Goal: Task Accomplishment & Management: Manage account settings

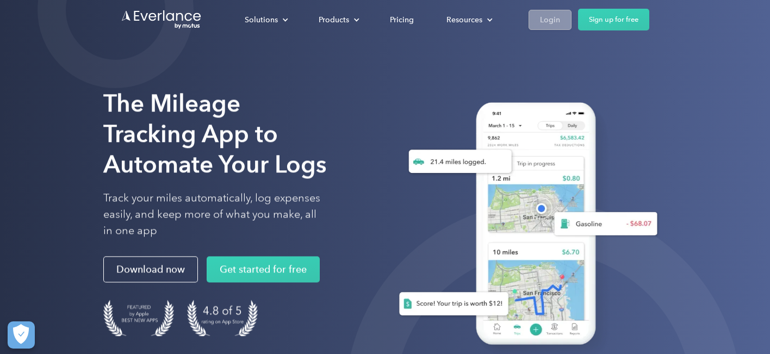
click at [555, 16] on div "Login" at bounding box center [550, 20] width 20 height 14
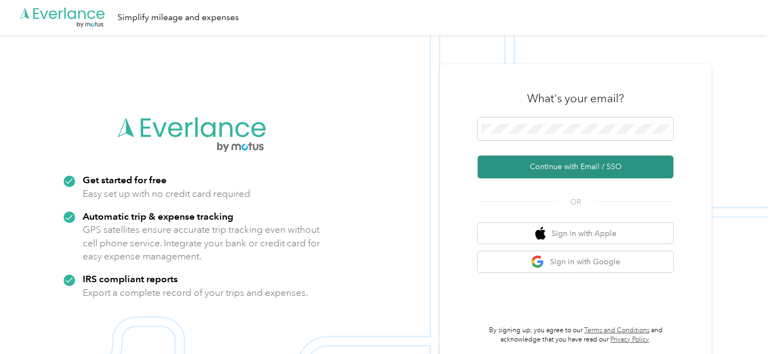
click at [575, 167] on button "Continue with Email / SSO" at bounding box center [575, 167] width 196 height 23
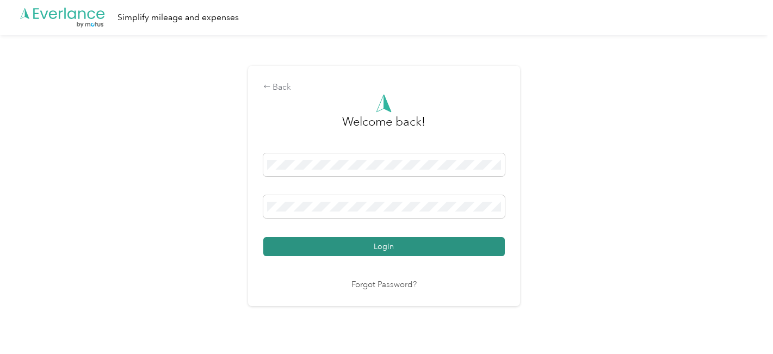
click at [367, 247] on button "Login" at bounding box center [383, 246] width 241 height 19
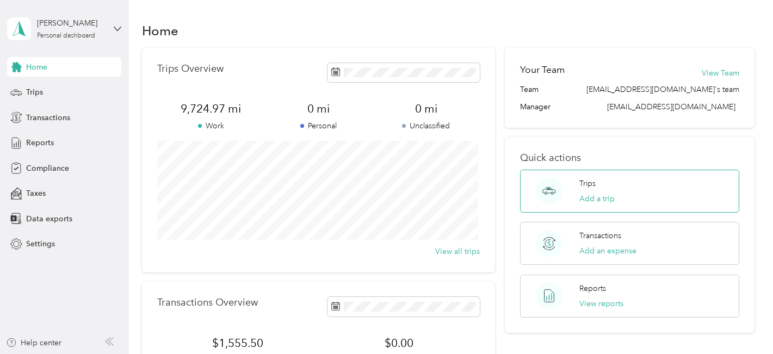
click at [603, 192] on div "Trips Add a trip" at bounding box center [596, 191] width 35 height 27
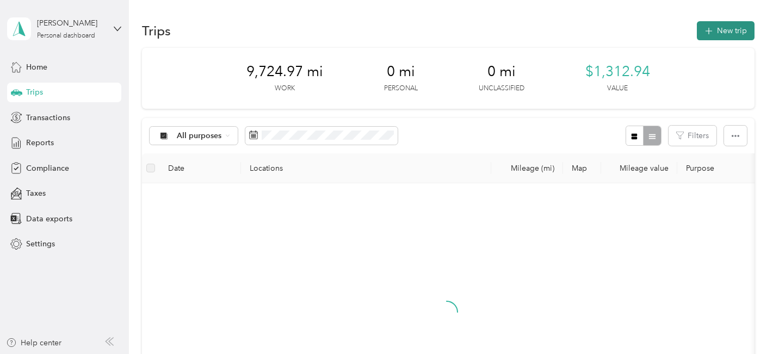
click at [720, 33] on button "New trip" at bounding box center [726, 30] width 58 height 19
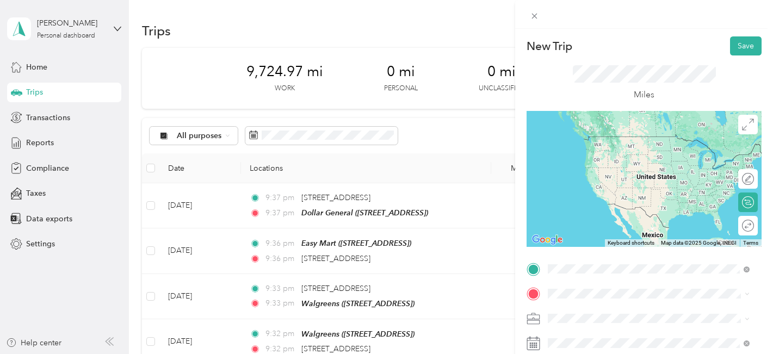
click at [617, 189] on div "TEAM Target [STREET_ADDRESS]" at bounding box center [602, 186] width 69 height 27
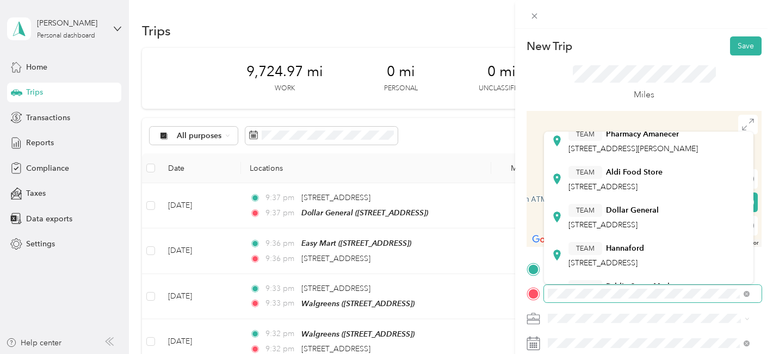
scroll to position [218, 0]
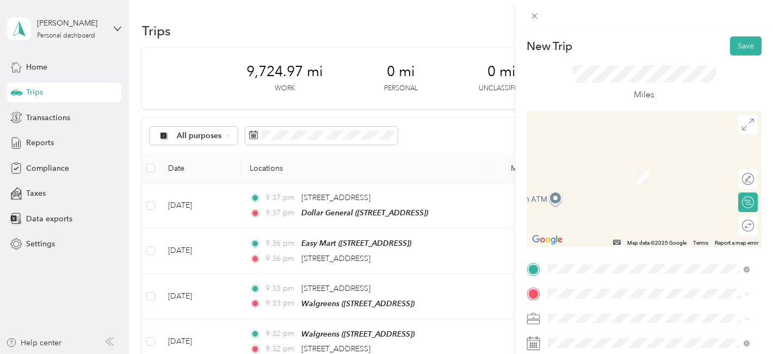
click at [591, 155] on div "TEAM Hannaford [STREET_ADDRESS]" at bounding box center [606, 141] width 76 height 27
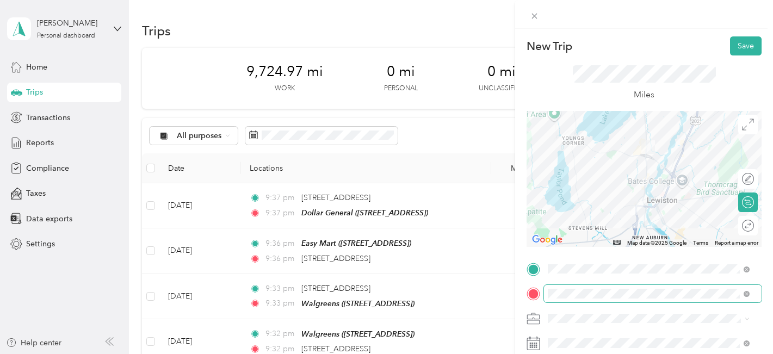
scroll to position [54, 0]
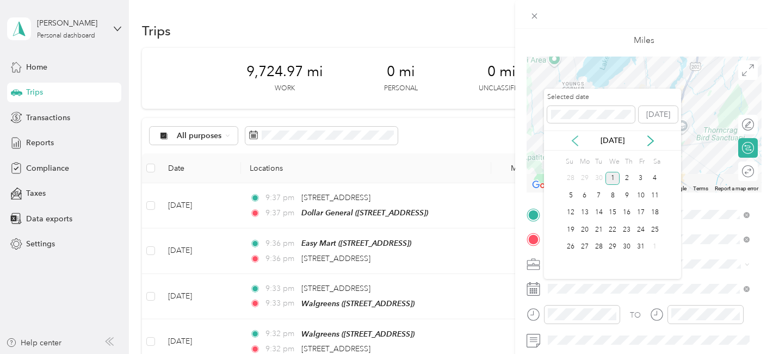
click at [573, 140] on icon at bounding box center [574, 141] width 5 height 10
click at [598, 216] on div "16" at bounding box center [599, 213] width 14 height 14
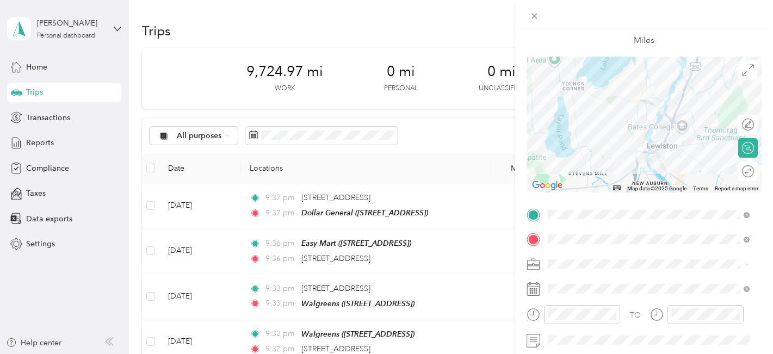
scroll to position [0, 0]
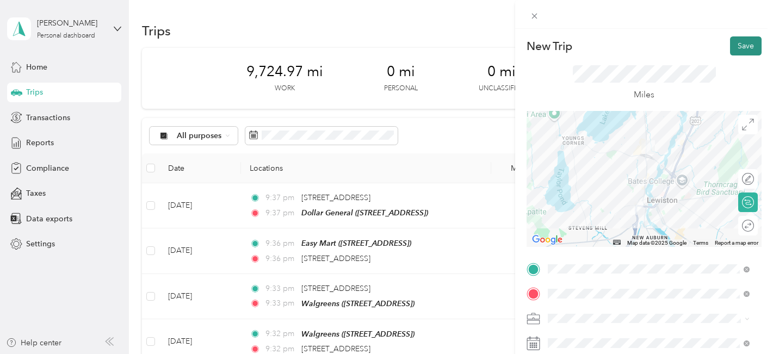
click at [737, 45] on button "Save" at bounding box center [746, 45] width 32 height 19
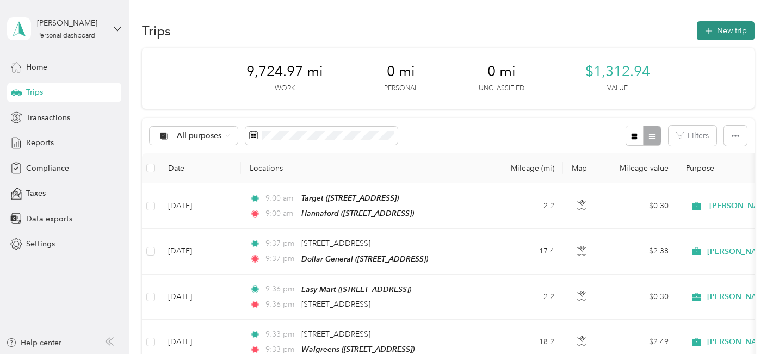
click at [713, 32] on button "New trip" at bounding box center [726, 30] width 58 height 19
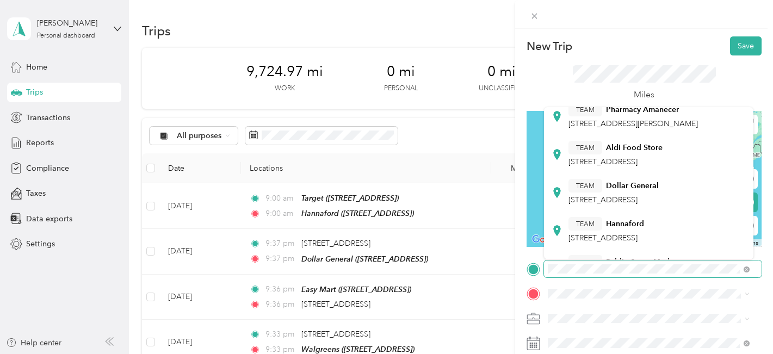
scroll to position [218, 0]
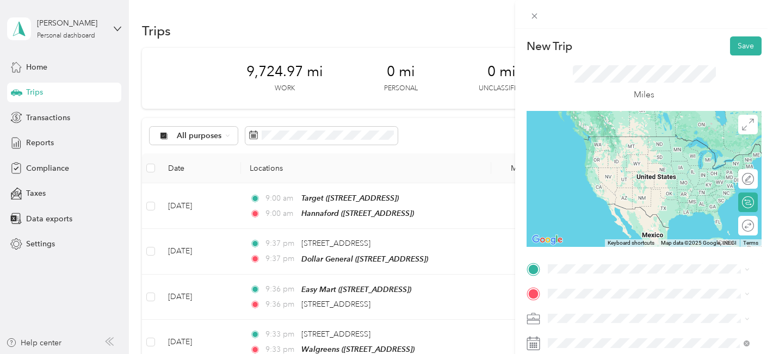
click at [583, 130] on div "TEAM Hannaford [STREET_ADDRESS]" at bounding box center [606, 116] width 76 height 27
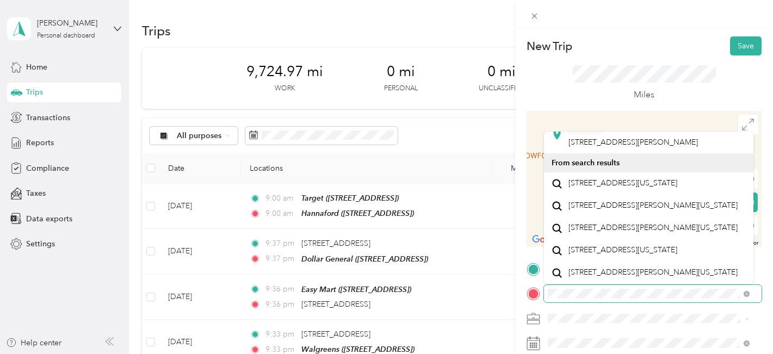
scroll to position [305, 0]
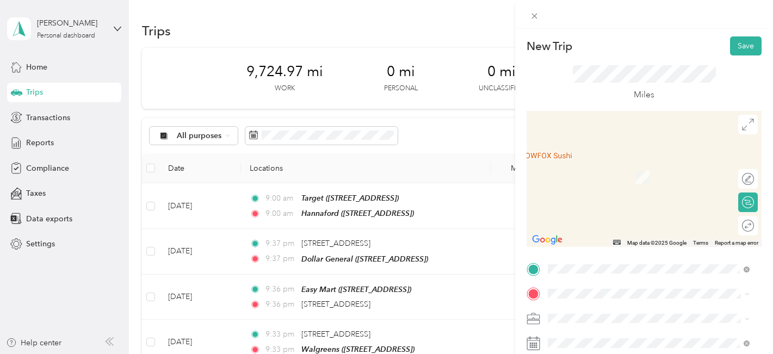
click at [592, 160] on span "[STREET_ADDRESS][US_STATE]" at bounding box center [622, 156] width 109 height 10
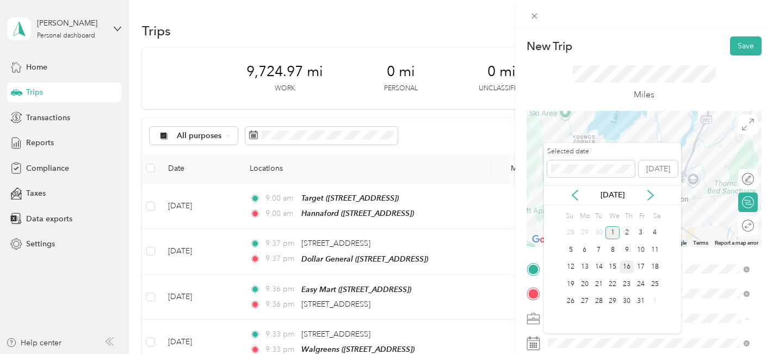
click at [632, 268] on div "16" at bounding box center [626, 267] width 14 height 14
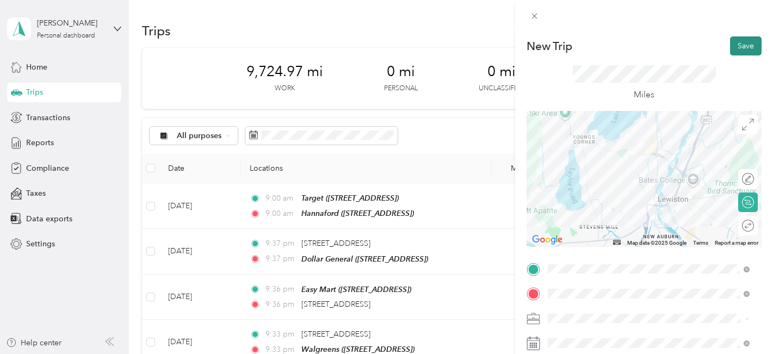
click at [735, 48] on button "Save" at bounding box center [746, 45] width 32 height 19
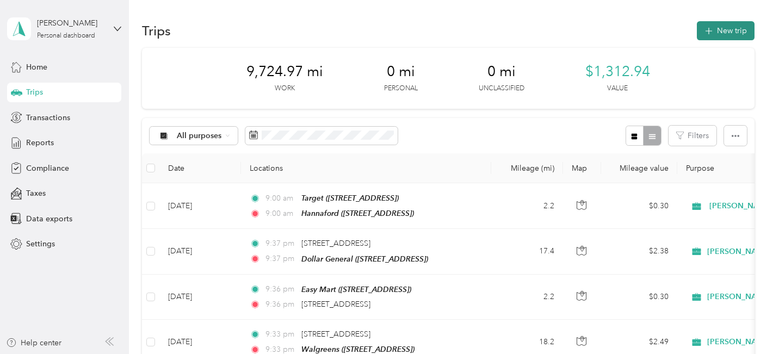
click at [711, 28] on button "New trip" at bounding box center [726, 30] width 58 height 19
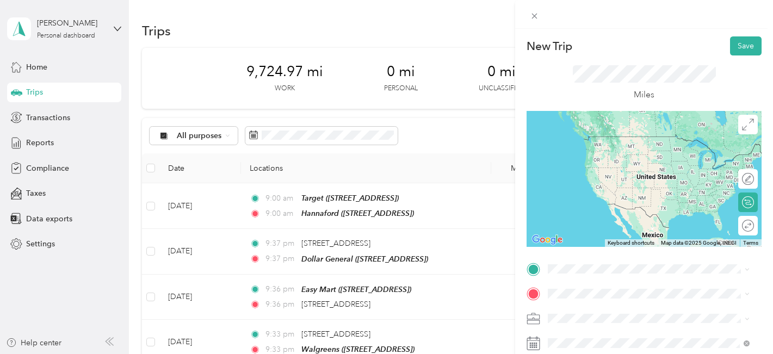
click at [618, 135] on span "[STREET_ADDRESS][US_STATE]" at bounding box center [622, 131] width 109 height 10
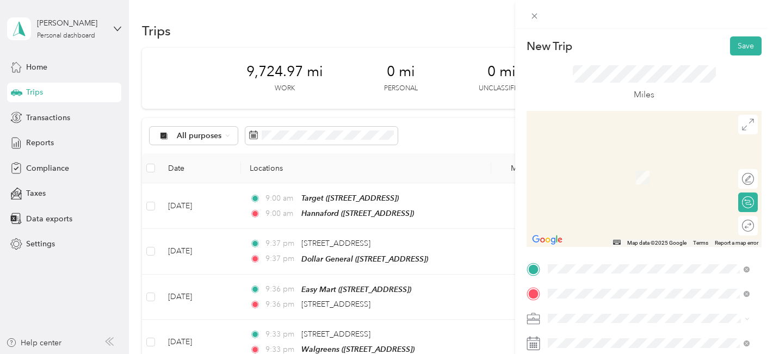
click at [626, 174] on div "TEAM Walgreens [STREET_ADDRESS]" at bounding box center [605, 173] width 75 height 27
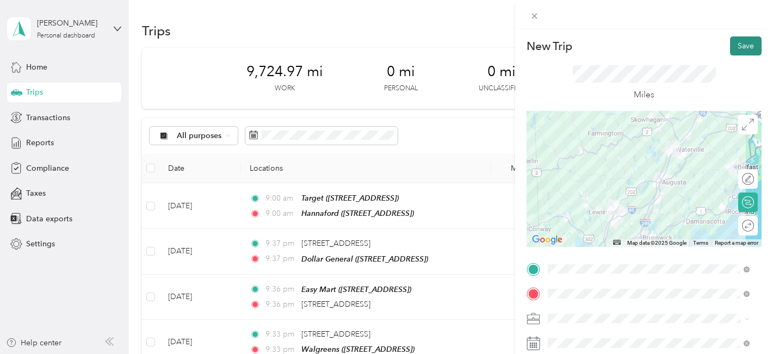
click at [739, 47] on button "Save" at bounding box center [746, 45] width 32 height 19
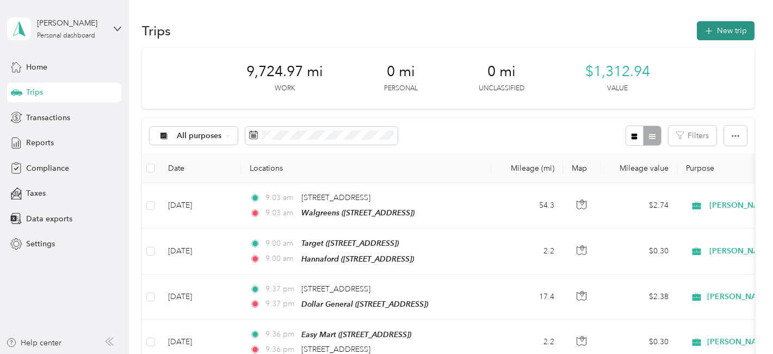
click at [720, 28] on button "New trip" at bounding box center [726, 30] width 58 height 19
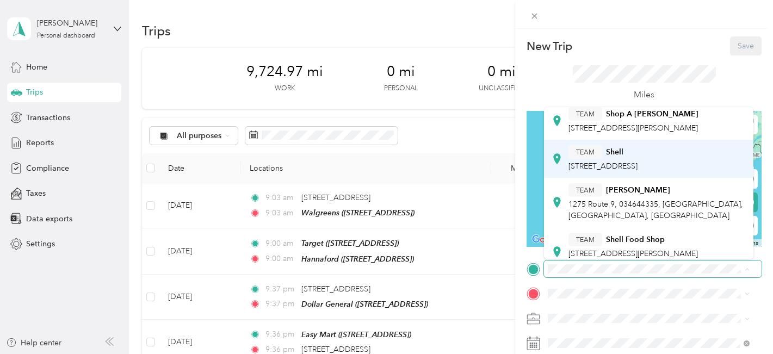
scroll to position [0, 0]
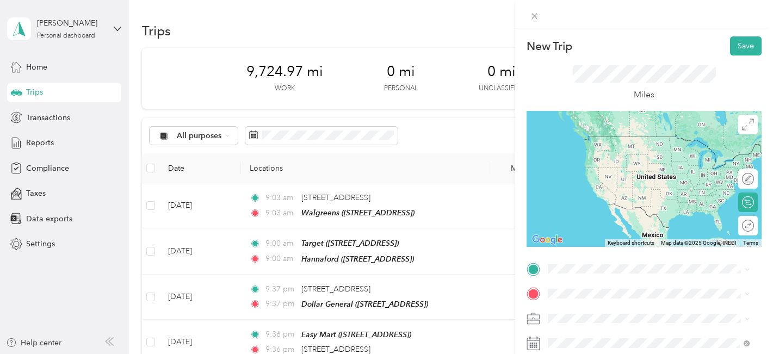
click at [584, 154] on span "[STREET_ADDRESS]" at bounding box center [602, 152] width 69 height 9
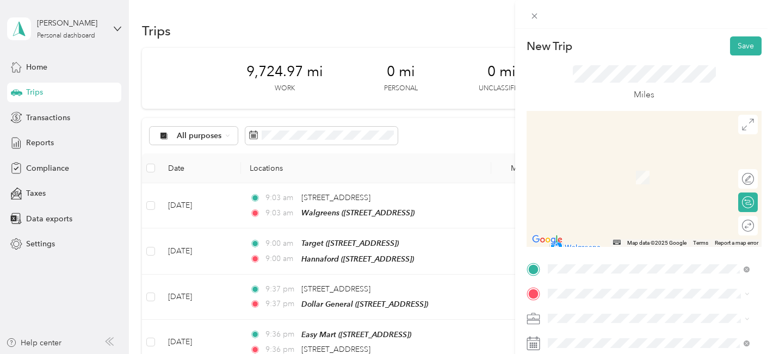
click at [623, 178] on span "[STREET_ADDRESS]" at bounding box center [602, 179] width 69 height 9
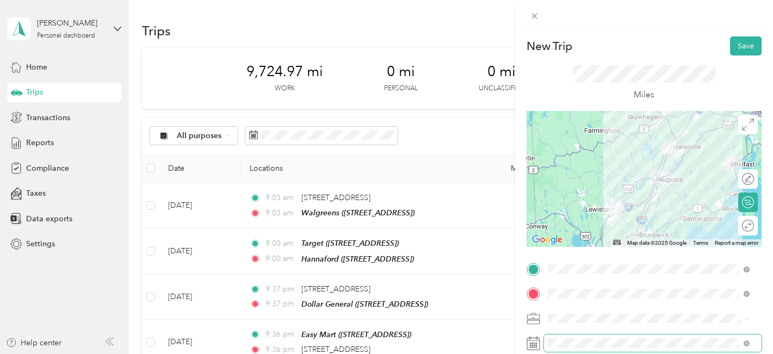
click at [558, 338] on span at bounding box center [653, 342] width 218 height 17
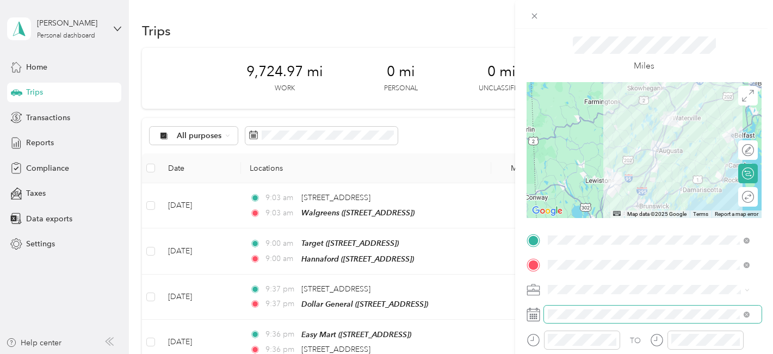
scroll to position [54, 0]
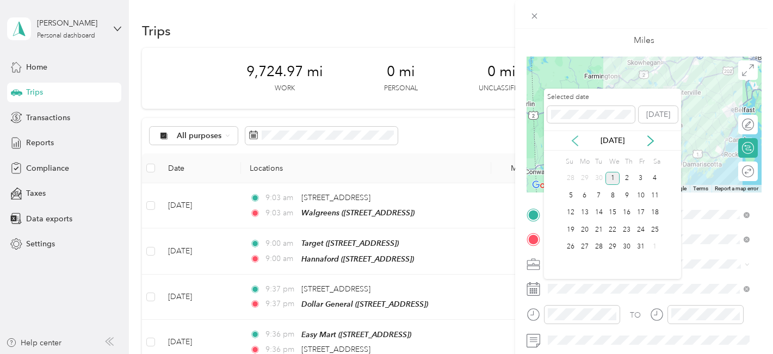
click at [577, 136] on icon at bounding box center [574, 141] width 5 height 10
click at [626, 214] on div "18" at bounding box center [626, 213] width 14 height 14
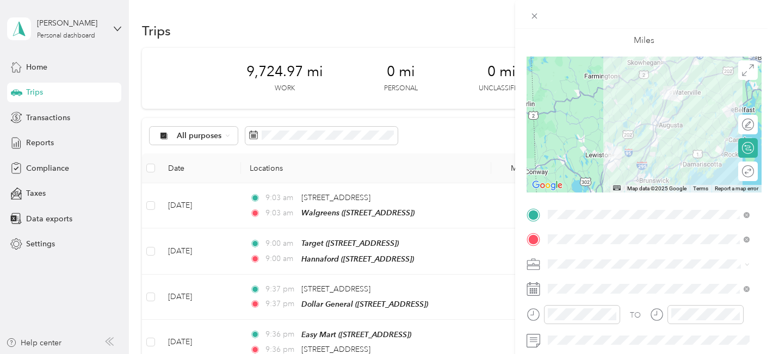
click at [185, 206] on div "New Trip Save This trip cannot be edited because it is either under review, app…" at bounding box center [386, 177] width 773 height 354
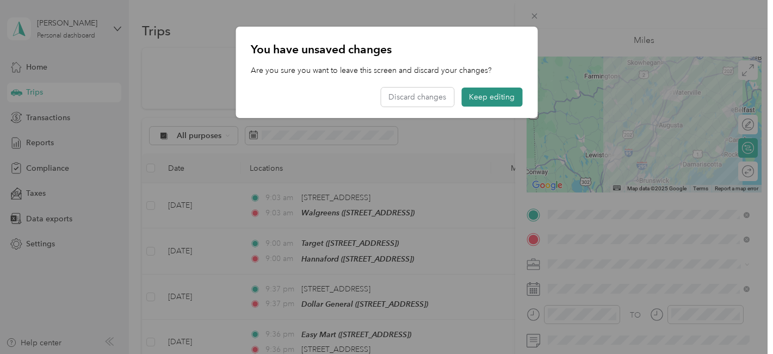
click at [491, 97] on button "Keep editing" at bounding box center [491, 97] width 61 height 19
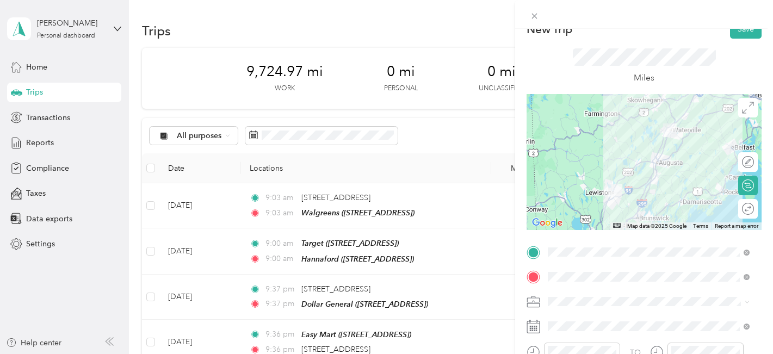
scroll to position [0, 0]
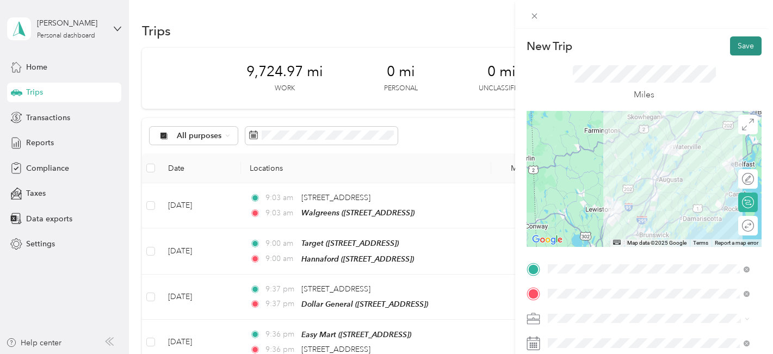
click at [741, 42] on button "Save" at bounding box center [746, 45] width 32 height 19
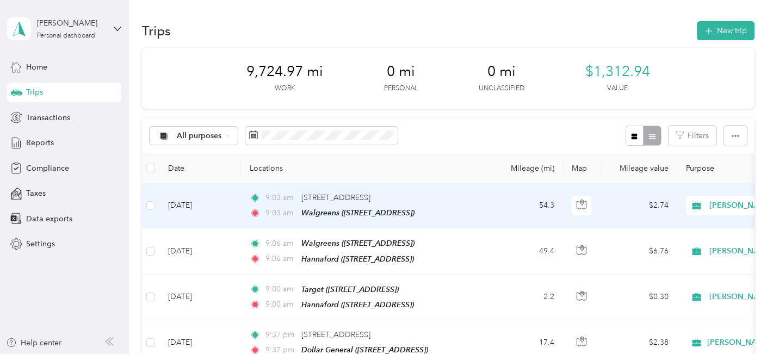
click at [181, 204] on td "[DATE]" at bounding box center [200, 205] width 82 height 45
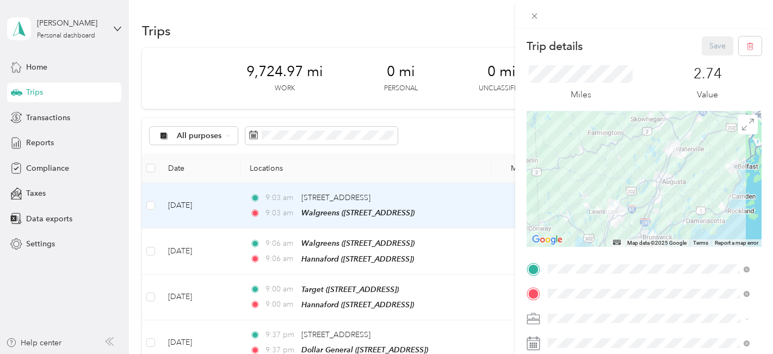
click at [181, 204] on div "Trip details Save This trip cannot be edited because it is either under review,…" at bounding box center [386, 177] width 773 height 354
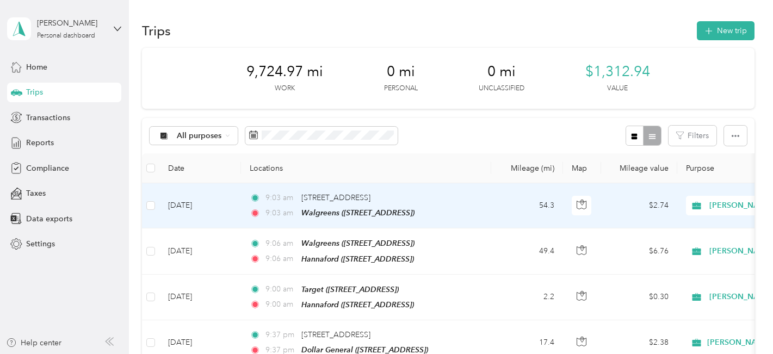
click at [181, 204] on td "[DATE]" at bounding box center [200, 205] width 82 height 45
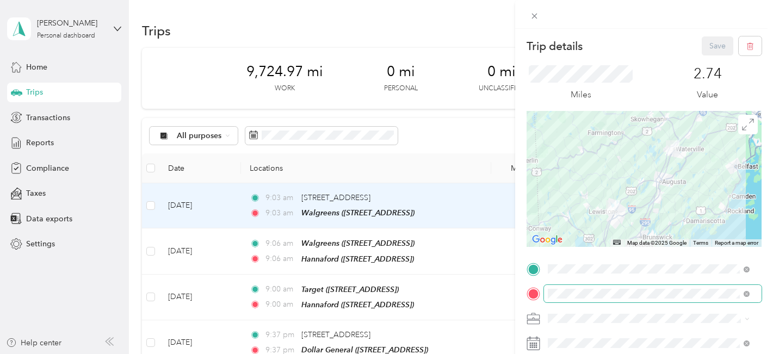
scroll to position [109, 0]
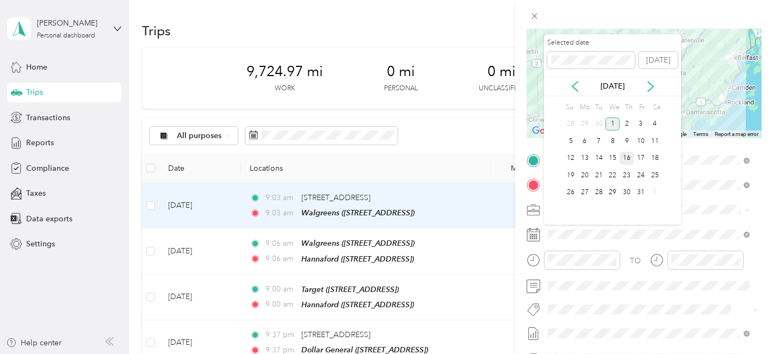
click at [626, 157] on div "16" at bounding box center [626, 159] width 14 height 14
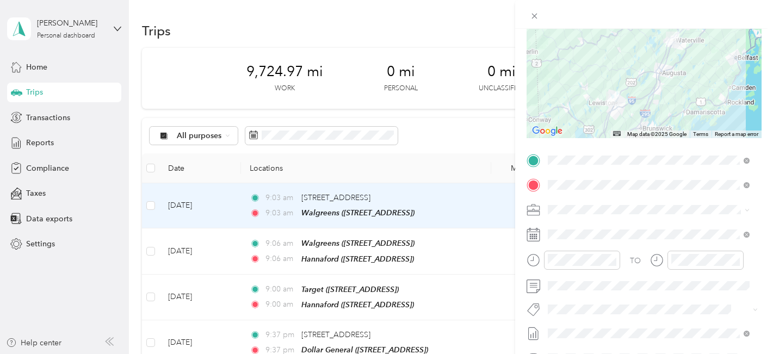
scroll to position [0, 0]
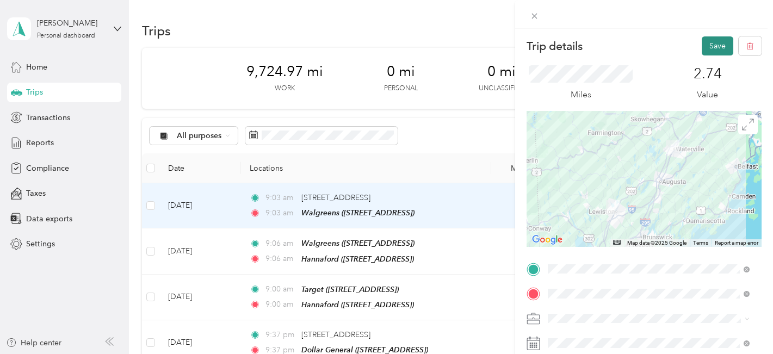
click at [716, 44] on button "Save" at bounding box center [718, 45] width 32 height 19
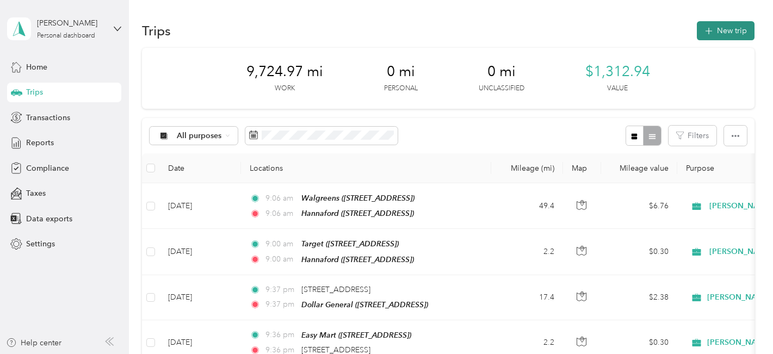
click at [721, 27] on button "New trip" at bounding box center [726, 30] width 58 height 19
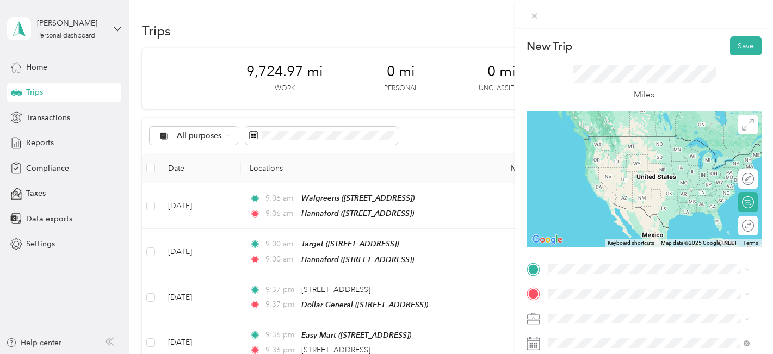
click at [596, 148] on div "TEAM Hannaford [STREET_ADDRESS]" at bounding box center [606, 148] width 76 height 27
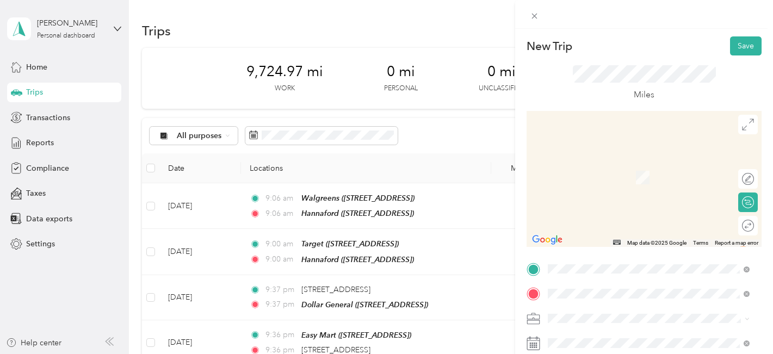
click at [605, 166] on span "[STREET_ADDRESS][US_STATE]" at bounding box center [622, 162] width 109 height 10
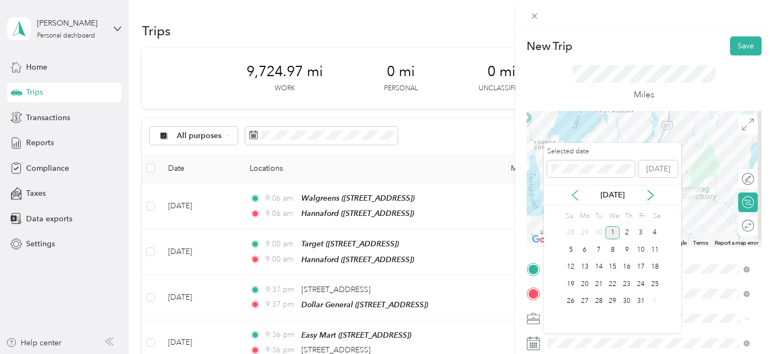
click at [573, 195] on icon at bounding box center [574, 195] width 5 height 10
click at [625, 266] on div "18" at bounding box center [626, 267] width 14 height 14
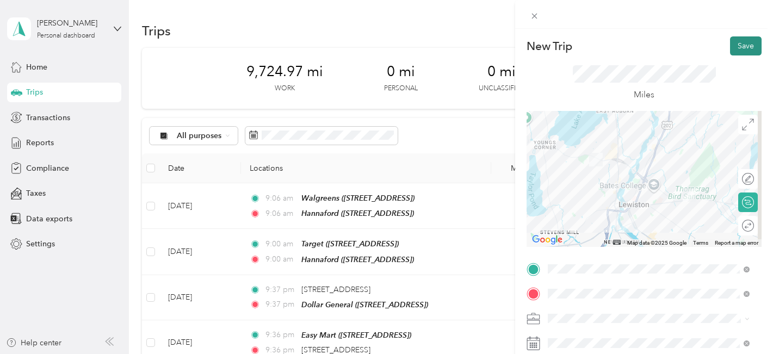
click at [736, 47] on button "Save" at bounding box center [746, 45] width 32 height 19
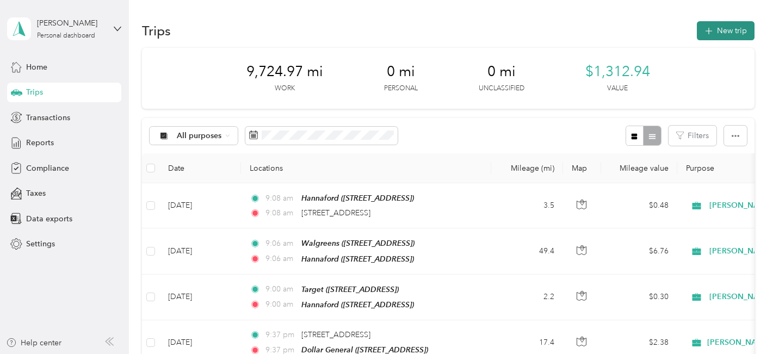
click at [705, 32] on icon "button" at bounding box center [708, 31] width 13 height 13
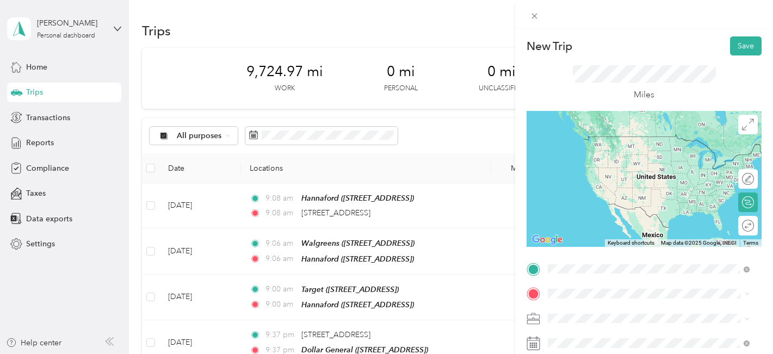
click at [590, 141] on span "[STREET_ADDRESS][US_STATE]" at bounding box center [622, 137] width 109 height 10
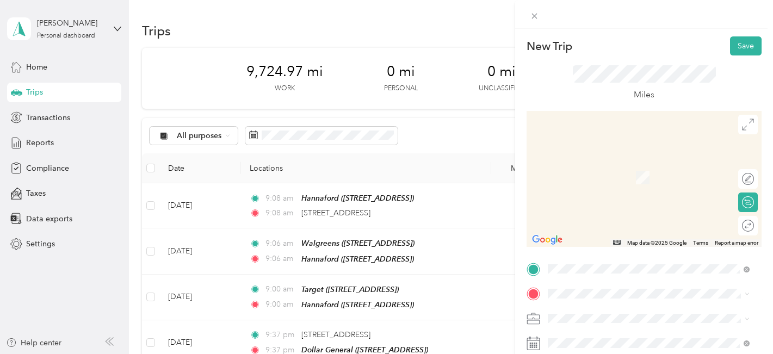
click at [595, 255] on span "[STREET_ADDRESS]" at bounding box center [602, 253] width 69 height 9
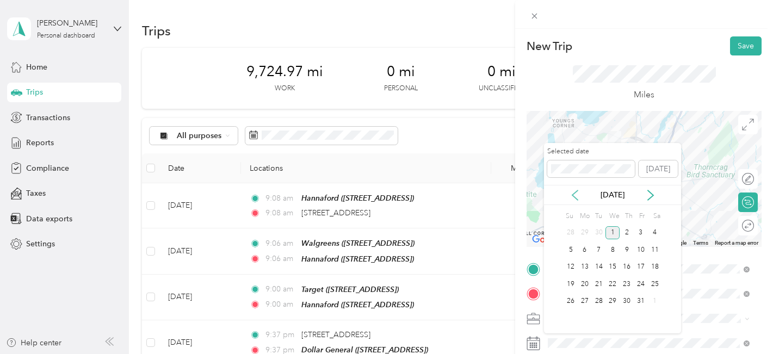
click at [574, 195] on icon at bounding box center [574, 195] width 11 height 11
click at [627, 269] on div "18" at bounding box center [626, 267] width 14 height 14
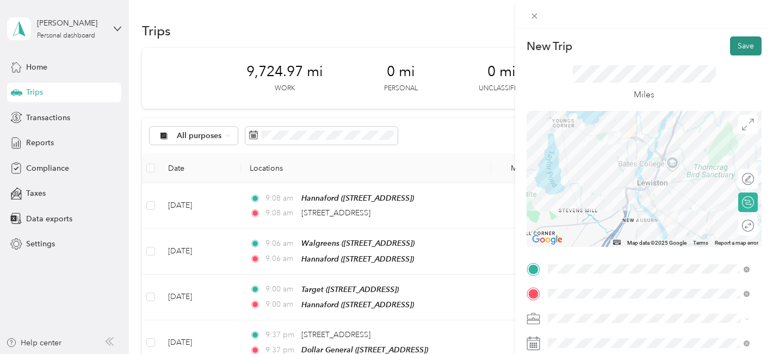
click at [737, 44] on button "Save" at bounding box center [746, 45] width 32 height 19
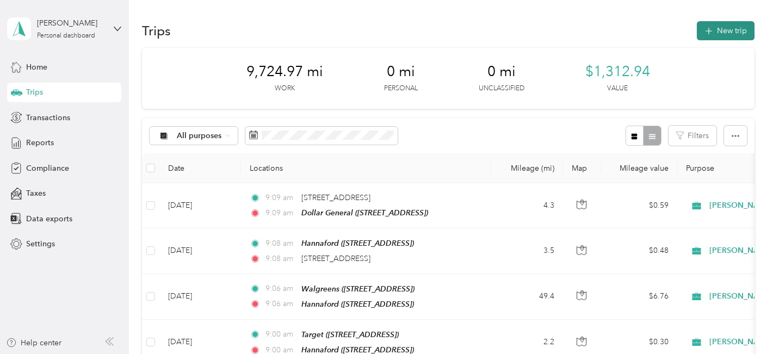
click at [719, 32] on button "New trip" at bounding box center [726, 30] width 58 height 19
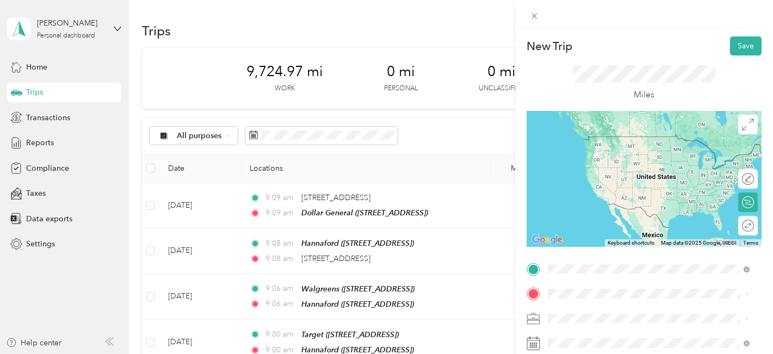
click at [608, 231] on span "[STREET_ADDRESS]" at bounding box center [602, 232] width 69 height 9
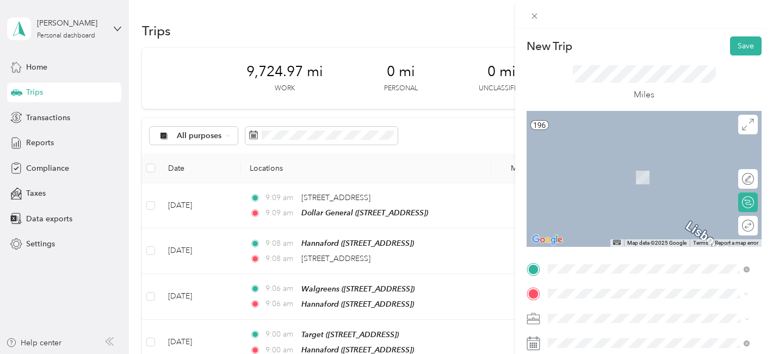
click at [597, 208] on div "TEAM Target [STREET_ADDRESS]" at bounding box center [602, 211] width 69 height 27
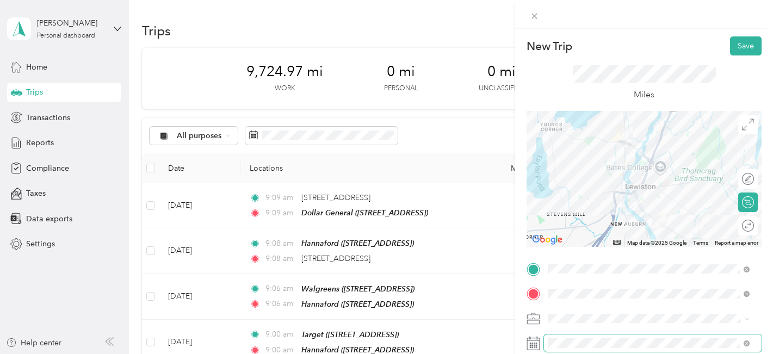
click at [584, 338] on span at bounding box center [653, 342] width 218 height 17
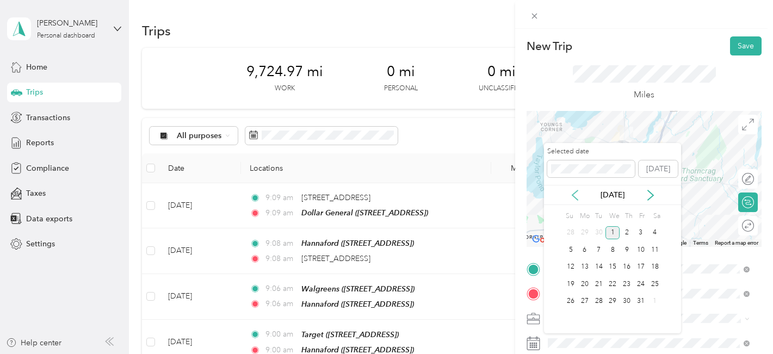
click at [575, 194] on icon at bounding box center [574, 195] width 11 height 11
click at [627, 266] on div "18" at bounding box center [626, 267] width 14 height 14
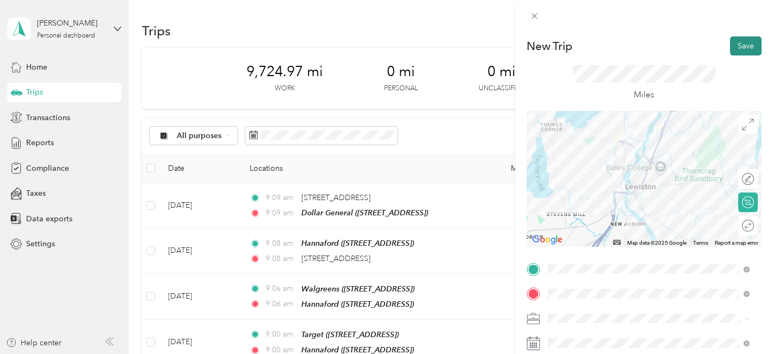
click at [746, 44] on button "Save" at bounding box center [746, 45] width 32 height 19
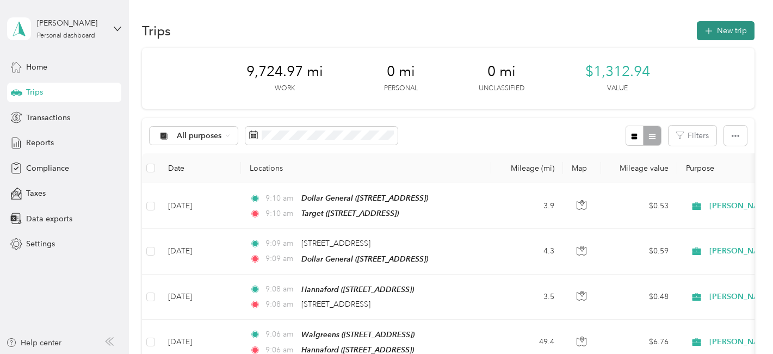
click at [720, 31] on button "New trip" at bounding box center [726, 30] width 58 height 19
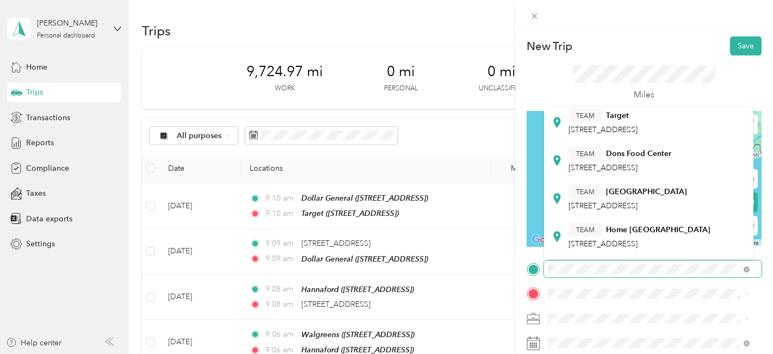
scroll to position [218, 0]
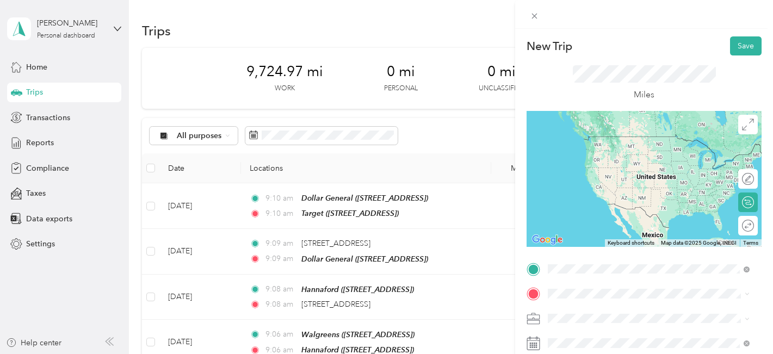
click at [598, 134] on span "[STREET_ADDRESS]" at bounding box center [602, 129] width 69 height 9
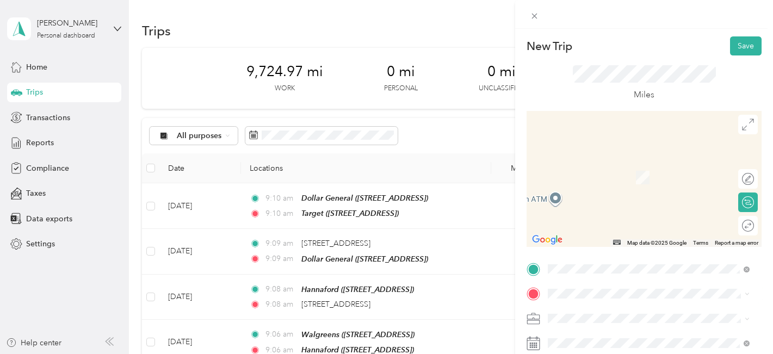
click at [609, 174] on div "TEAM Walgreens [STREET_ADDRESS]" at bounding box center [605, 169] width 75 height 27
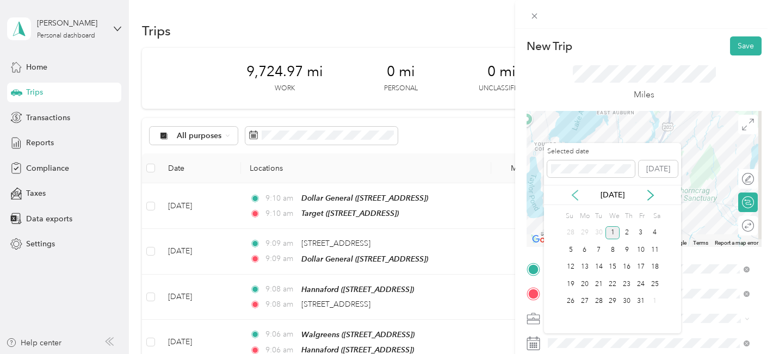
click at [573, 194] on icon at bounding box center [574, 195] width 5 height 10
click at [628, 264] on div "18" at bounding box center [626, 267] width 14 height 14
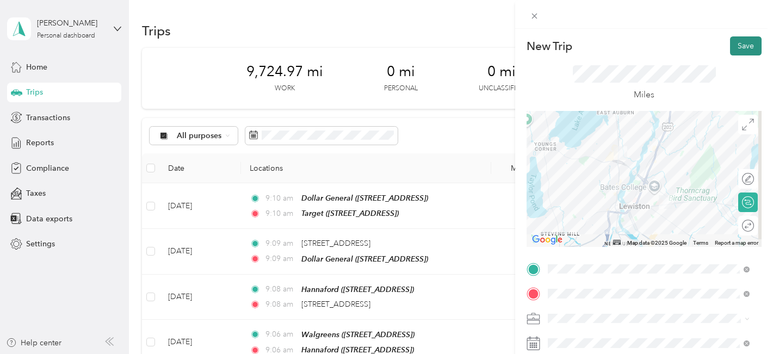
click at [744, 45] on button "Save" at bounding box center [746, 45] width 32 height 19
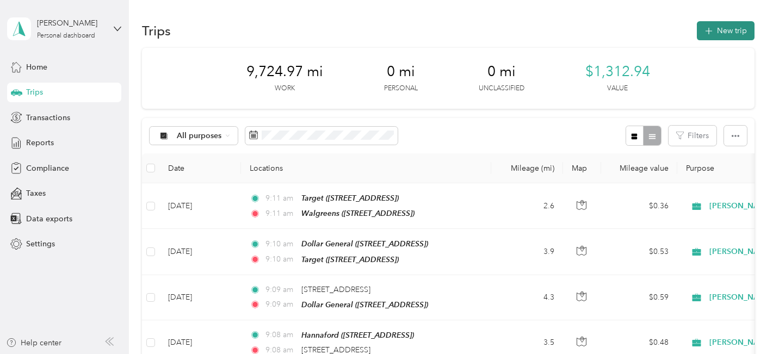
click at [713, 29] on button "New trip" at bounding box center [726, 30] width 58 height 19
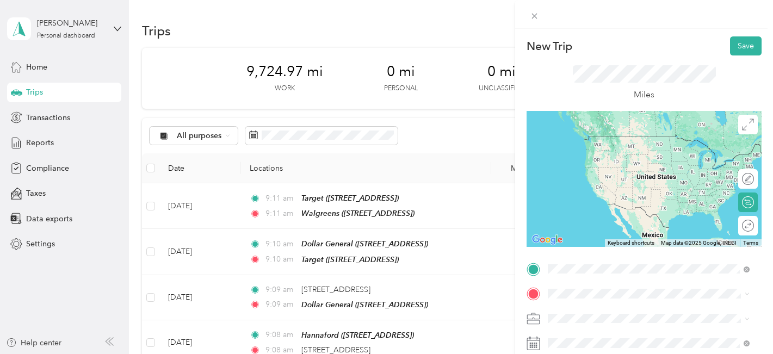
click at [601, 152] on span "[STREET_ADDRESS]" at bounding box center [602, 156] width 69 height 9
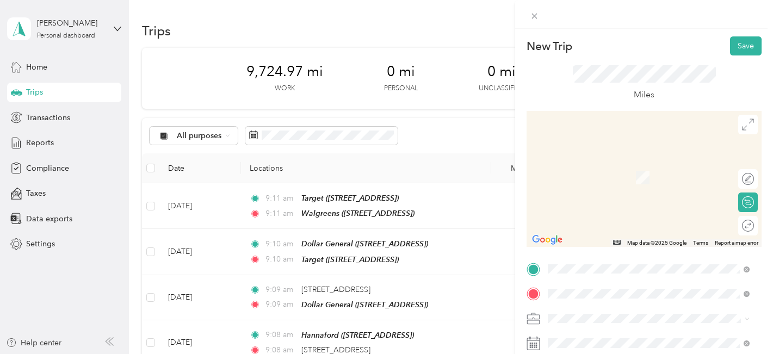
click at [591, 175] on div "TEAM Hannaford [STREET_ADDRESS]" at bounding box center [606, 173] width 76 height 27
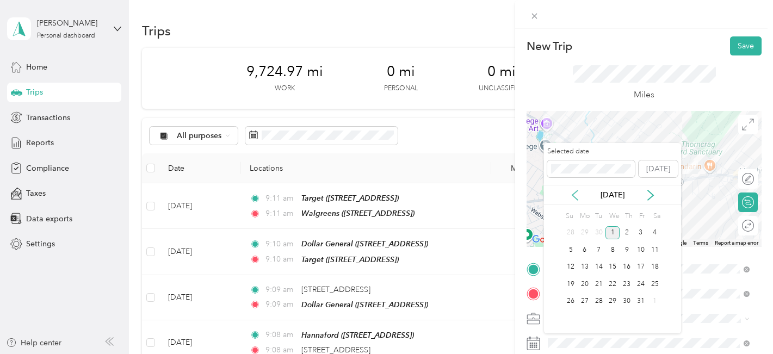
click at [575, 194] on icon at bounding box center [574, 195] width 11 height 11
click at [628, 270] on div "18" at bounding box center [626, 267] width 14 height 14
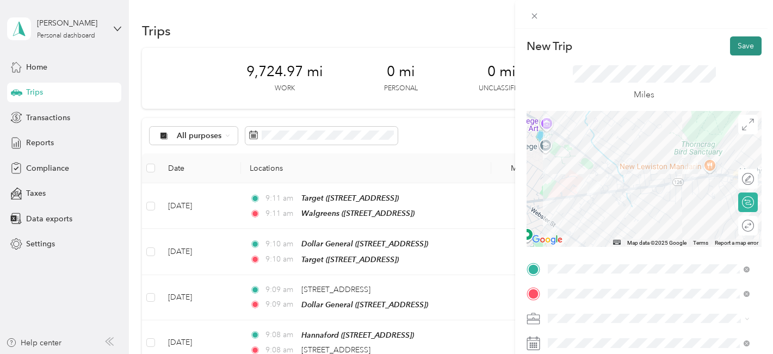
click at [733, 45] on button "Save" at bounding box center [746, 45] width 32 height 19
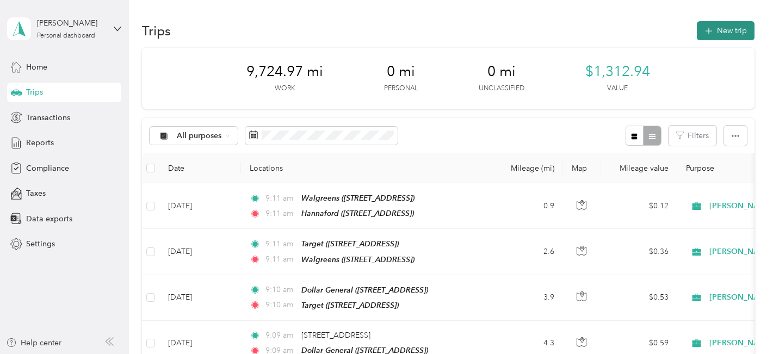
click at [715, 32] on button "New trip" at bounding box center [726, 30] width 58 height 19
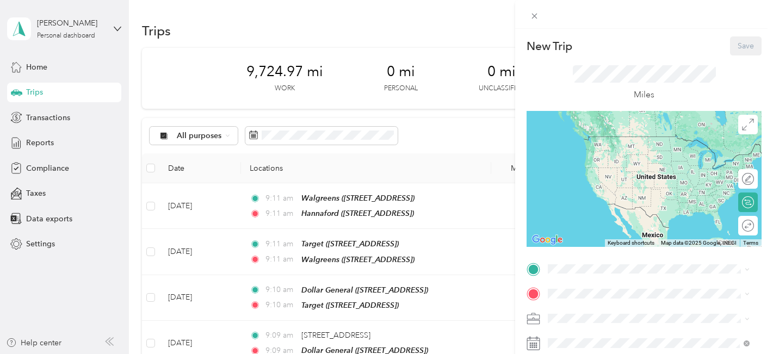
scroll to position [309, 0]
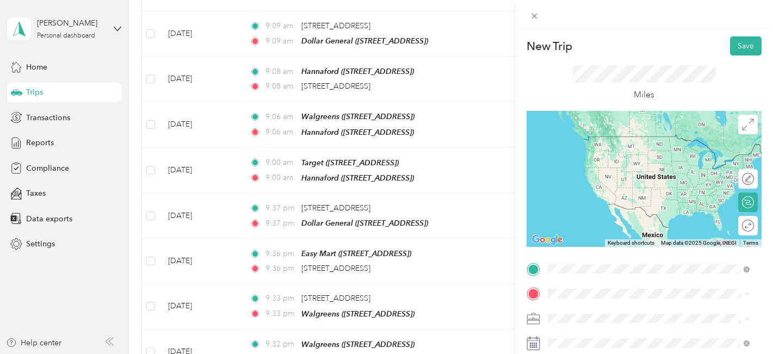
click at [589, 154] on span "[STREET_ADDRESS]" at bounding box center [602, 156] width 69 height 9
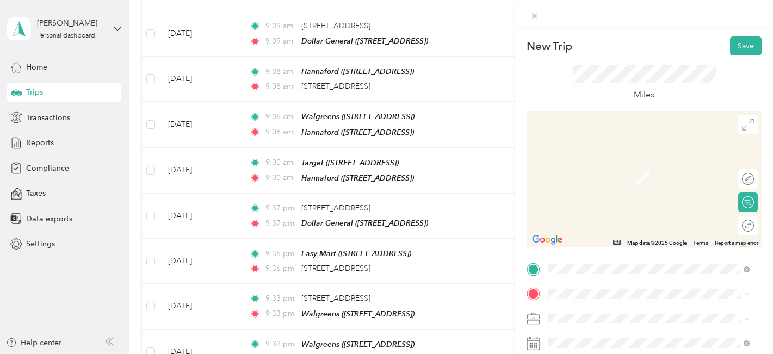
click at [638, 173] on div "TEAM Walgreens [STREET_ADDRESS]" at bounding box center [605, 169] width 75 height 27
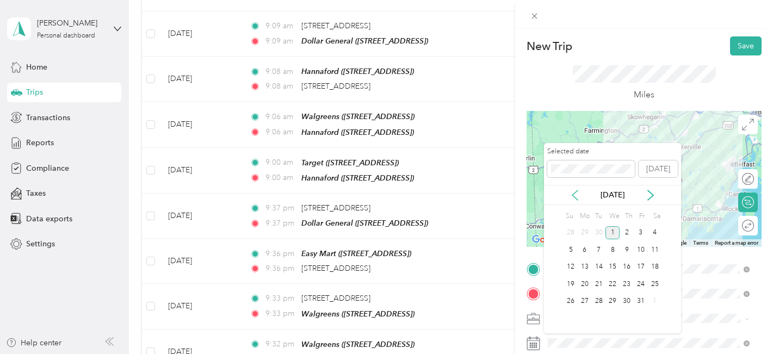
click at [574, 198] on icon at bounding box center [574, 195] width 11 height 11
click at [628, 266] on div "18" at bounding box center [626, 267] width 14 height 14
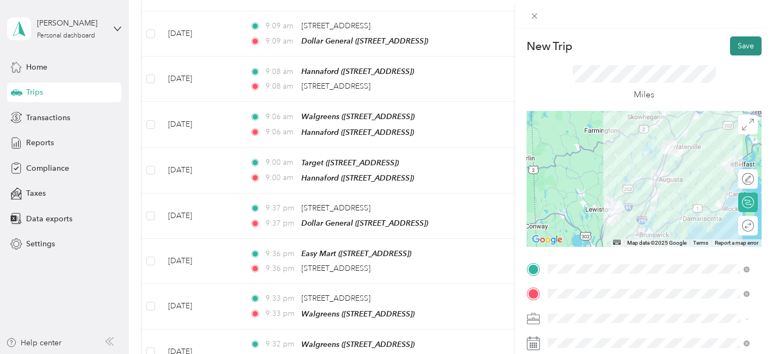
click at [730, 42] on button "Save" at bounding box center [746, 45] width 32 height 19
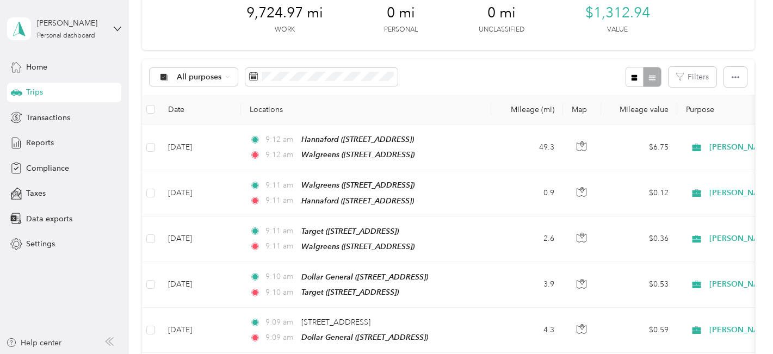
scroll to position [0, 0]
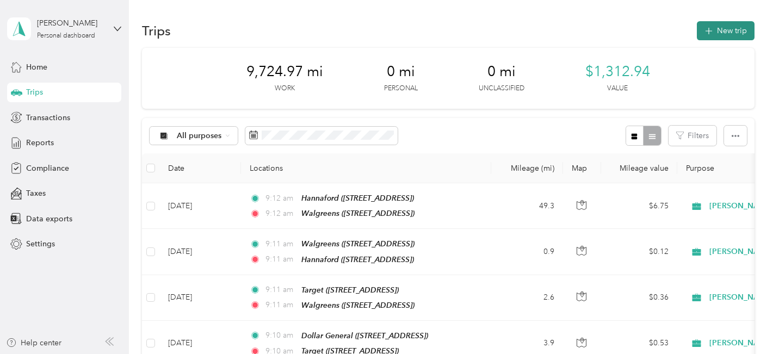
click at [709, 34] on icon "button" at bounding box center [708, 31] width 13 height 13
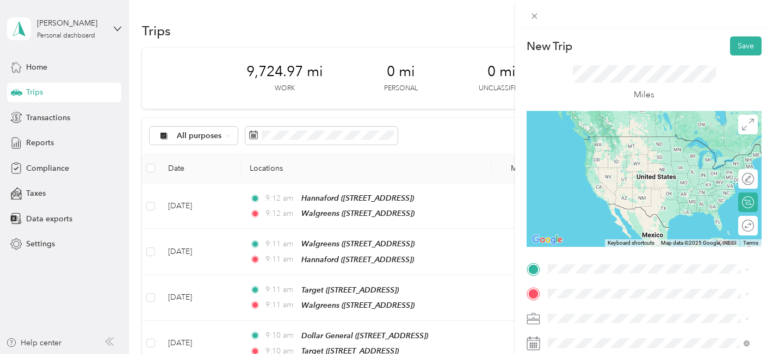
click at [577, 196] on span "[STREET_ADDRESS][US_STATE]" at bounding box center [622, 192] width 109 height 10
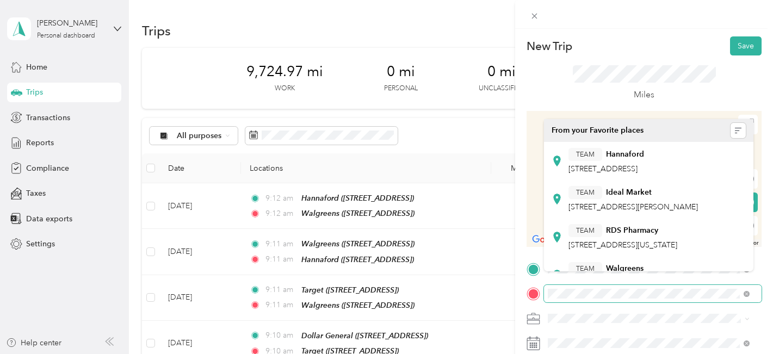
scroll to position [54, 0]
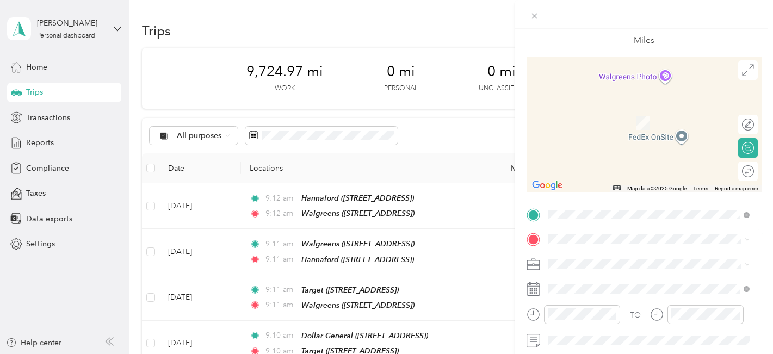
click at [596, 125] on span "[STREET_ADDRESS]" at bounding box center [602, 125] width 69 height 9
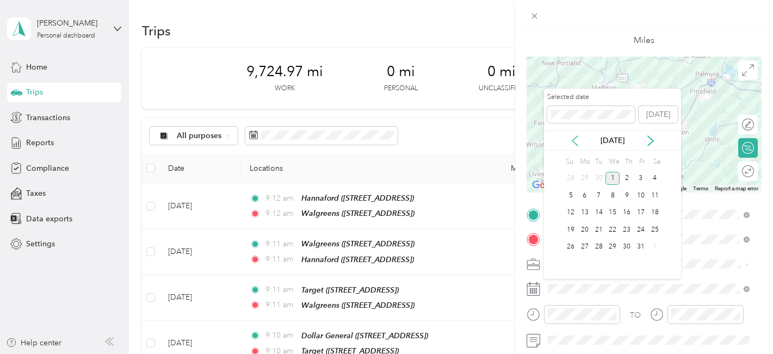
click at [576, 138] on icon at bounding box center [574, 141] width 5 height 10
click at [640, 216] on div "19" at bounding box center [641, 213] width 14 height 14
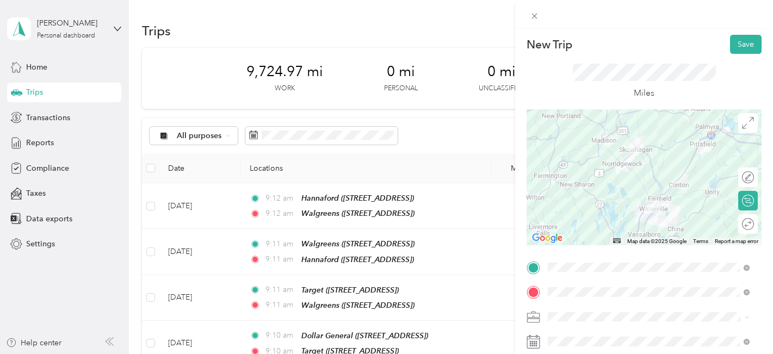
scroll to position [0, 0]
click at [737, 44] on button "Save" at bounding box center [746, 45] width 32 height 19
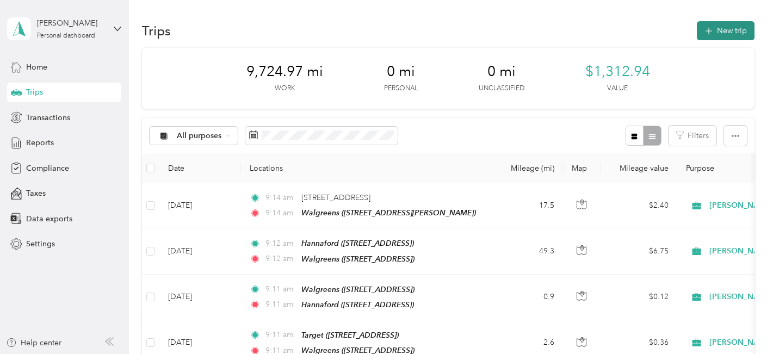
click at [717, 29] on button "New trip" at bounding box center [726, 30] width 58 height 19
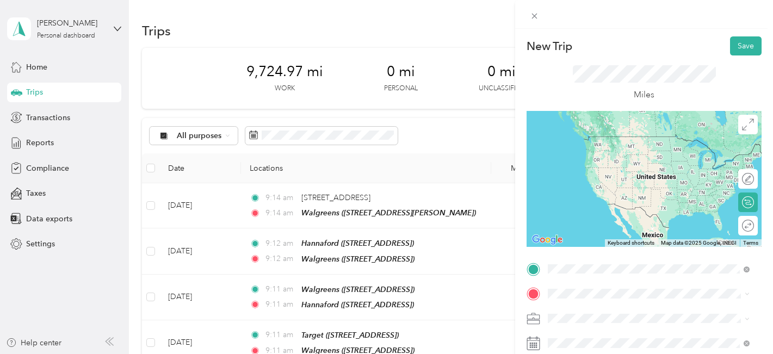
click at [619, 157] on div "TEAM Walgreens [STREET_ADDRESS][PERSON_NAME]" at bounding box center [605, 148] width 75 height 27
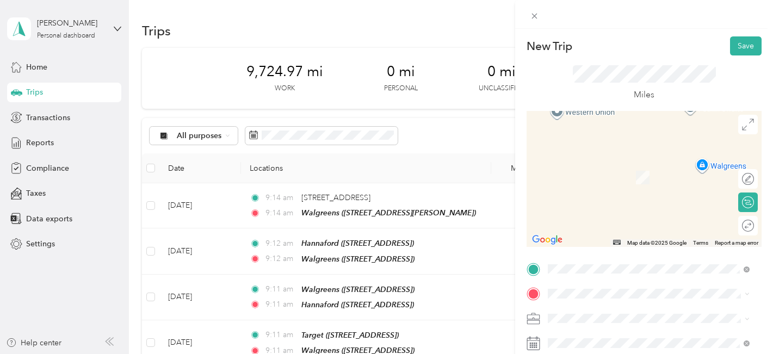
click at [628, 218] on span "[STREET_ADDRESS]" at bounding box center [602, 212] width 69 height 9
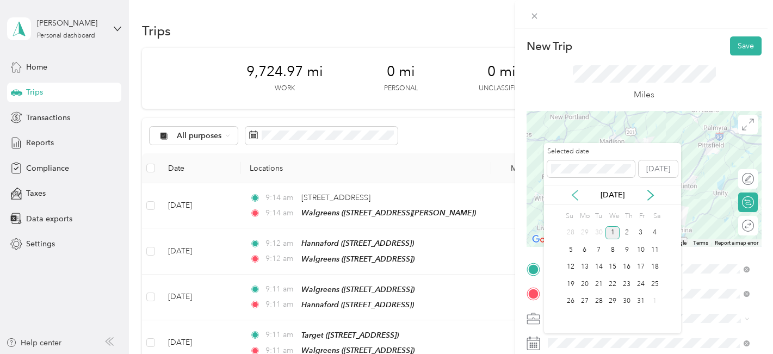
click at [575, 190] on icon at bounding box center [574, 195] width 11 height 11
click at [640, 270] on div "19" at bounding box center [641, 267] width 14 height 14
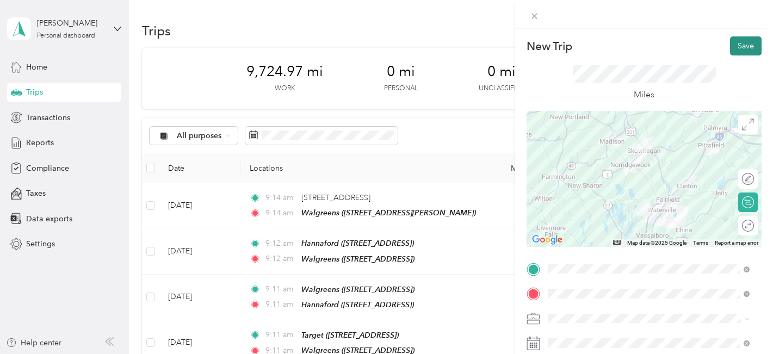
click at [740, 49] on button "Save" at bounding box center [746, 45] width 32 height 19
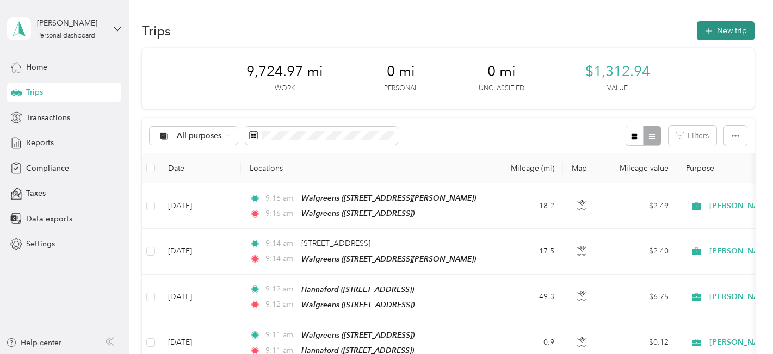
click at [726, 32] on button "New trip" at bounding box center [726, 30] width 58 height 19
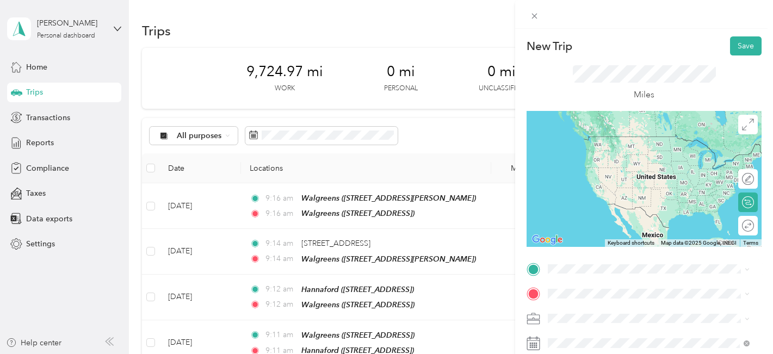
click at [590, 195] on div "TEAM Walgreens [STREET_ADDRESS]" at bounding box center [605, 182] width 75 height 27
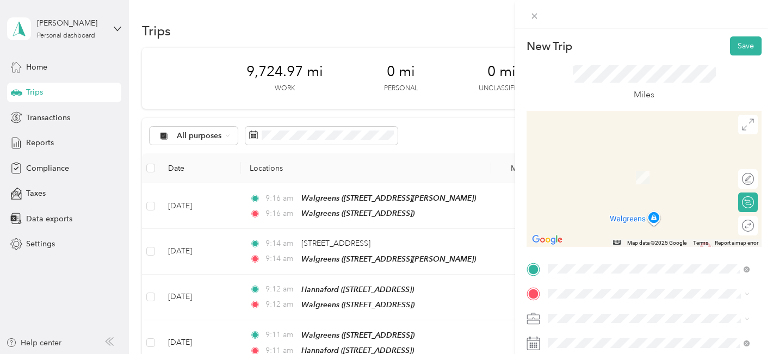
click at [587, 162] on span "[STREET_ADDRESS][PERSON_NAME][US_STATE]" at bounding box center [652, 157] width 169 height 10
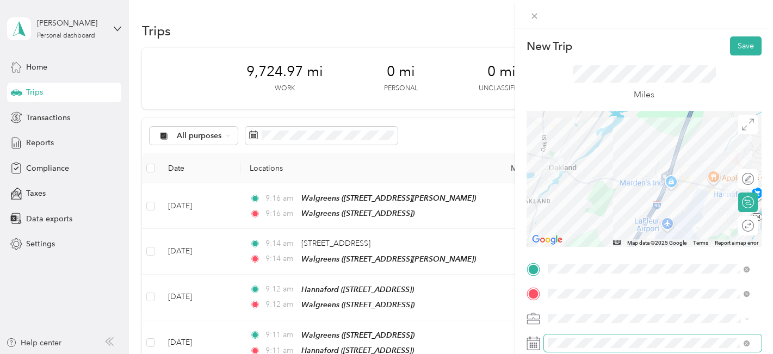
click at [581, 337] on span at bounding box center [653, 342] width 218 height 17
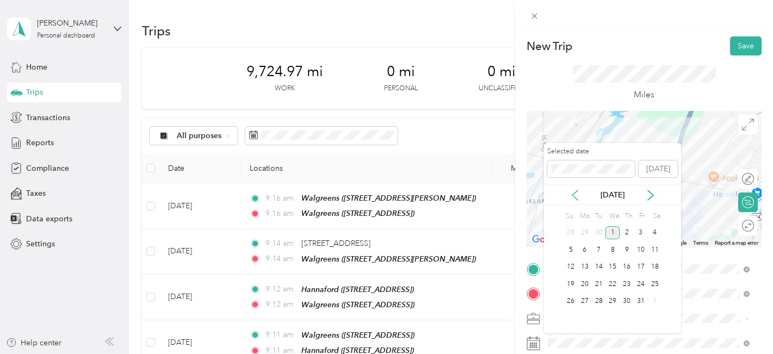
click at [573, 198] on icon at bounding box center [574, 195] width 11 height 11
click at [644, 267] on div "19" at bounding box center [641, 267] width 14 height 14
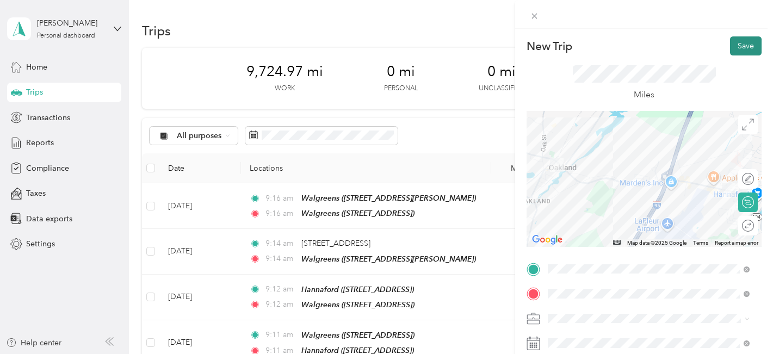
click at [740, 46] on button "Save" at bounding box center [746, 45] width 32 height 19
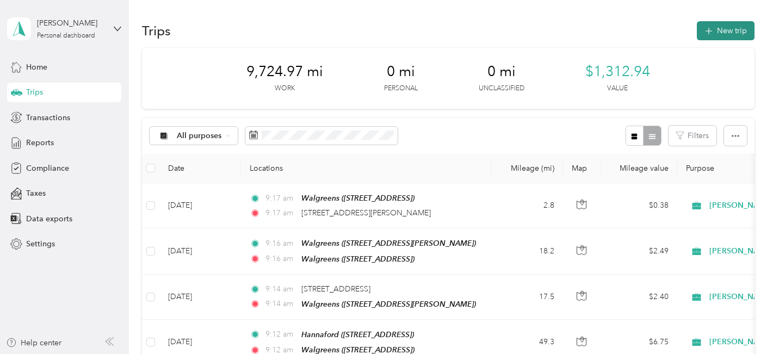
click at [727, 29] on button "New trip" at bounding box center [726, 30] width 58 height 19
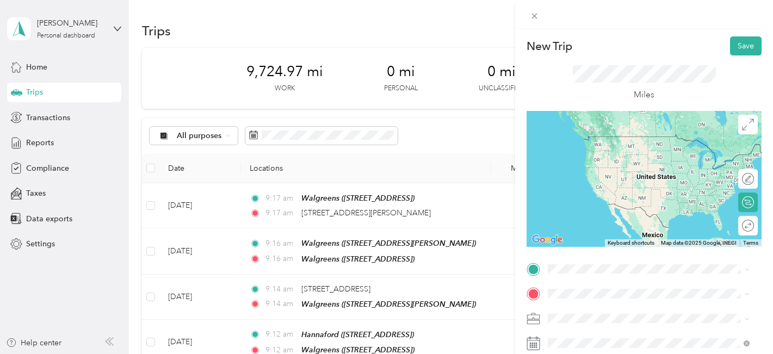
click at [606, 150] on div "TEAM Walgreens [STREET_ADDRESS]" at bounding box center [605, 143] width 75 height 27
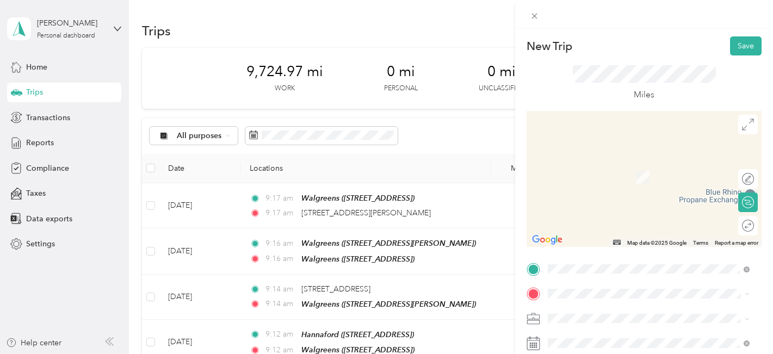
click at [603, 180] on div "TEAM CVS Pharmacy [STREET_ADDRESS]" at bounding box center [612, 169] width 89 height 27
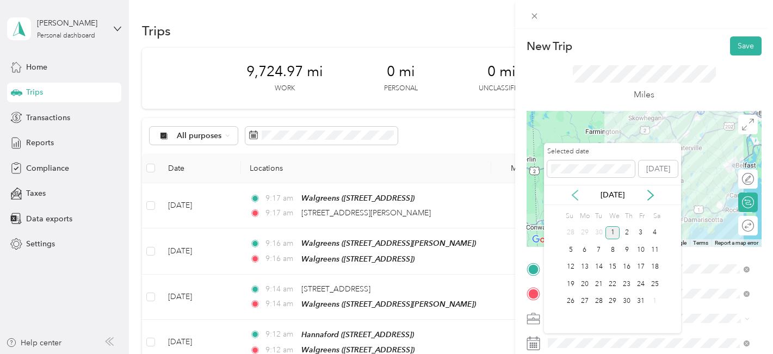
click at [570, 192] on icon at bounding box center [574, 195] width 11 height 11
click at [613, 284] on div "24" at bounding box center [612, 284] width 14 height 14
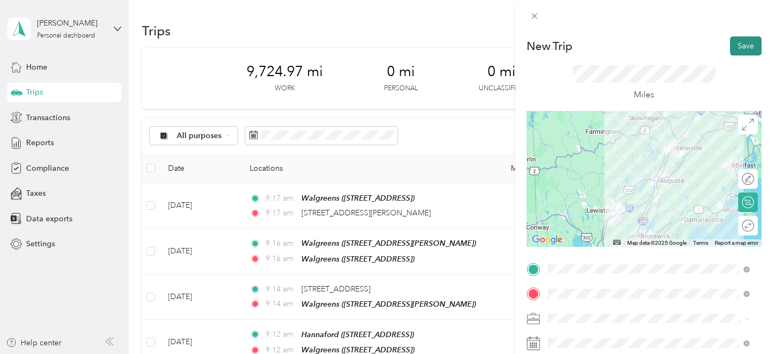
click at [740, 41] on button "Save" at bounding box center [746, 45] width 32 height 19
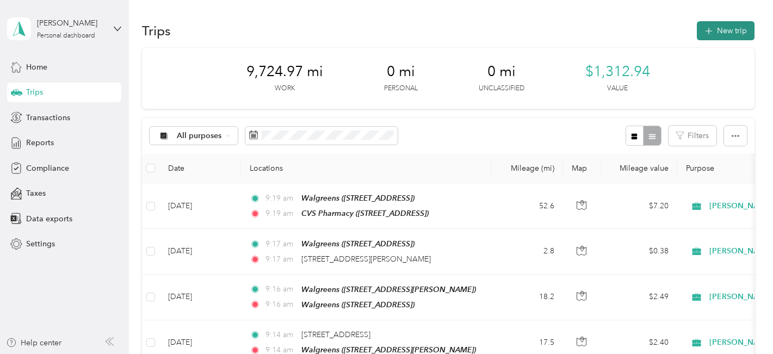
click at [715, 34] on button "New trip" at bounding box center [726, 30] width 58 height 19
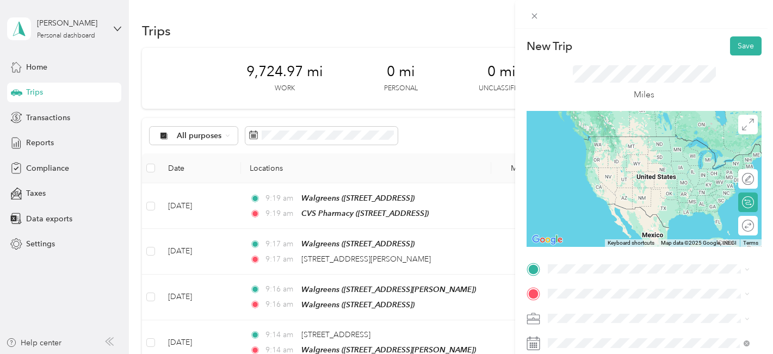
click at [649, 149] on div "TEAM CVS Pharmacy [STREET_ADDRESS]" at bounding box center [612, 144] width 89 height 27
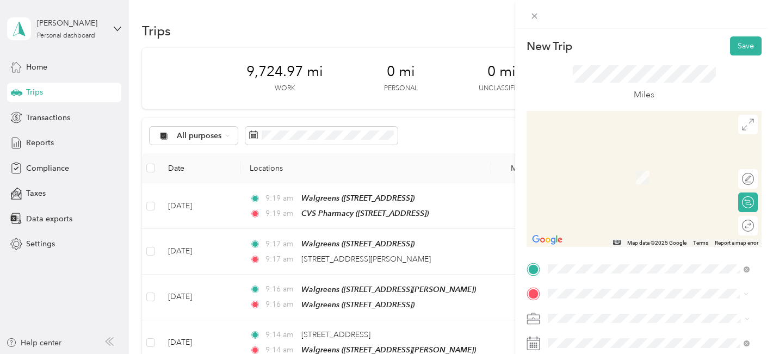
click at [619, 177] on span "[STREET_ADDRESS]" at bounding box center [602, 181] width 69 height 9
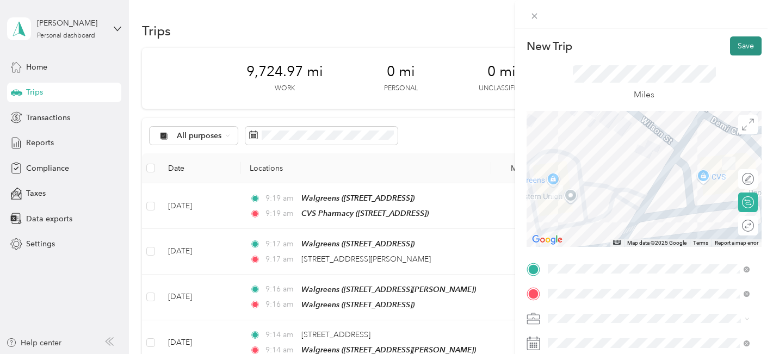
click at [744, 45] on button "Save" at bounding box center [746, 45] width 32 height 19
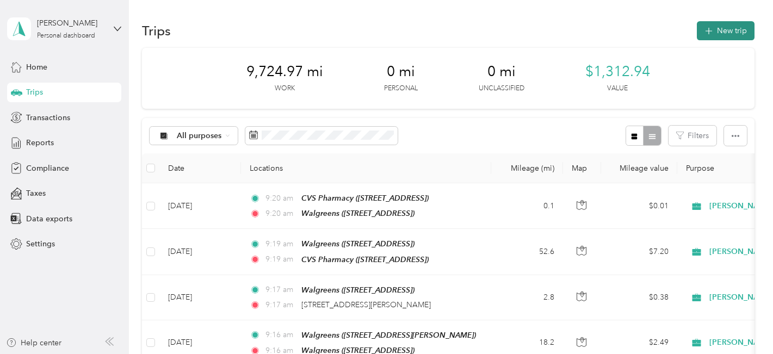
click at [723, 33] on button "New trip" at bounding box center [726, 30] width 58 height 19
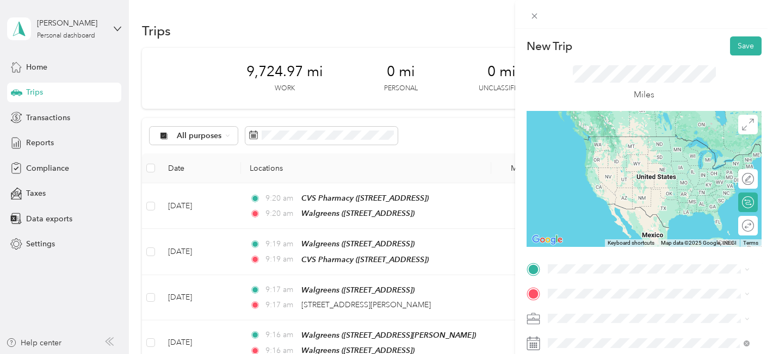
click at [630, 144] on div "TEAM Walgreens [STREET_ADDRESS]" at bounding box center [605, 146] width 75 height 27
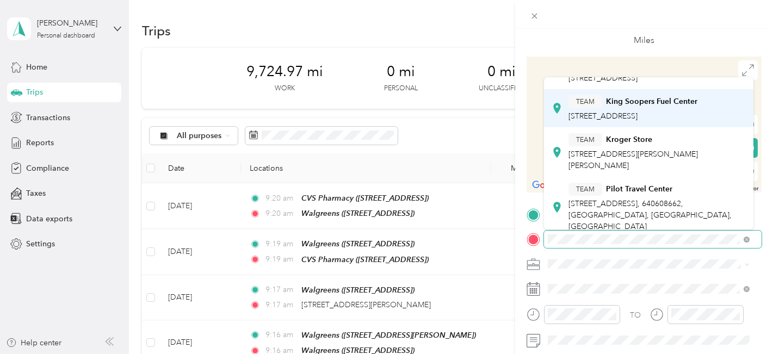
scroll to position [54, 0]
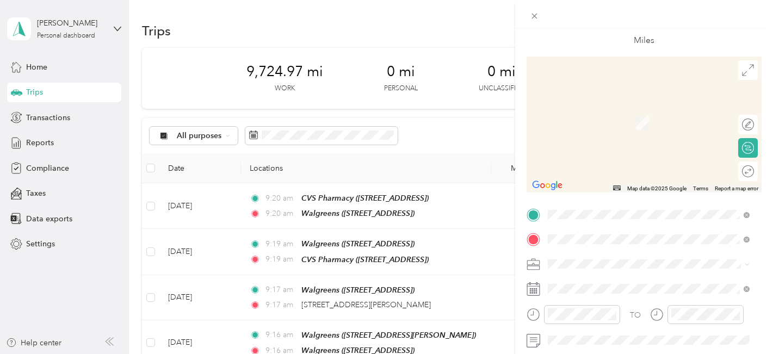
click at [586, 195] on div "TEAM [GEOGRAPHIC_DATA][STREET_ADDRESS][GEOGRAPHIC_DATA]" at bounding box center [622, 195] width 108 height 27
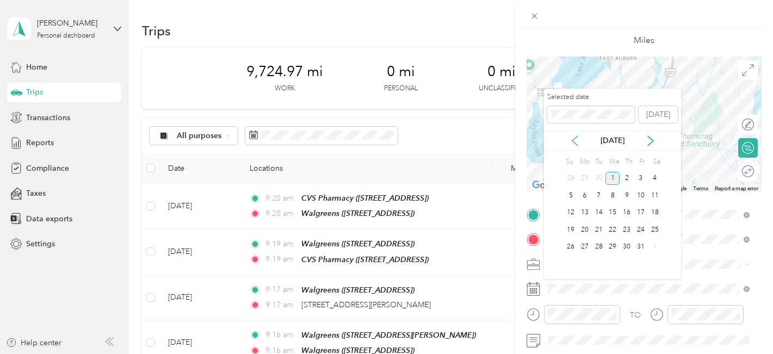
click at [574, 138] on icon at bounding box center [574, 140] width 11 height 11
click at [612, 228] on div "24" at bounding box center [612, 230] width 14 height 14
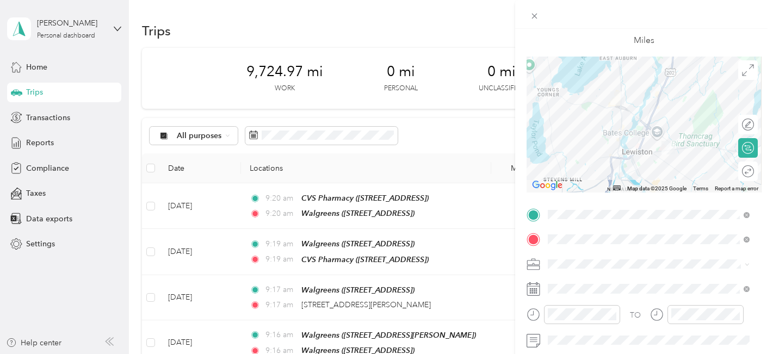
scroll to position [0, 0]
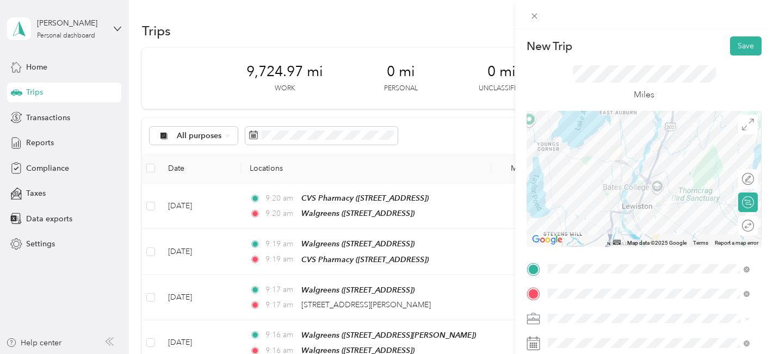
click at [737, 46] on button "Save" at bounding box center [746, 45] width 32 height 19
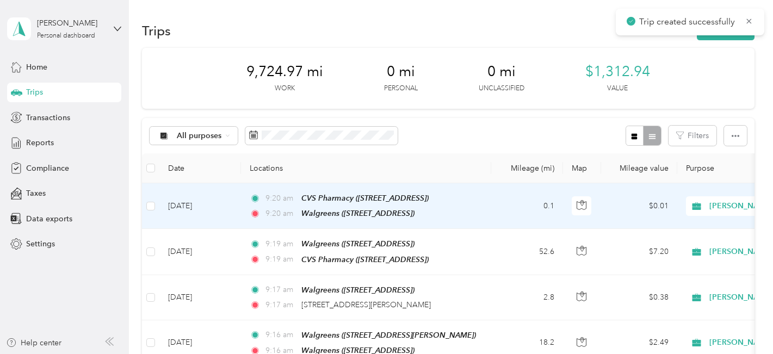
click at [197, 208] on td "[DATE]" at bounding box center [200, 206] width 82 height 46
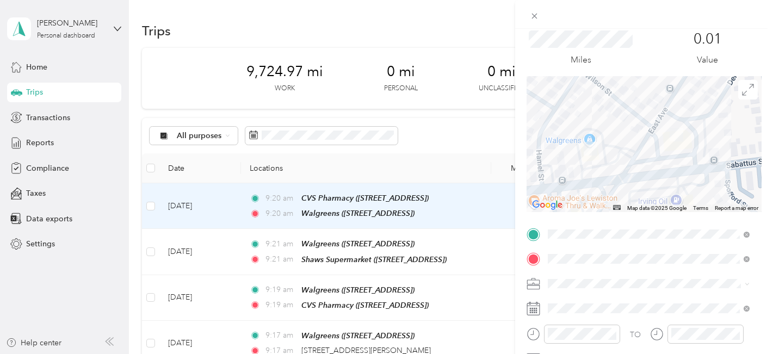
scroll to position [54, 0]
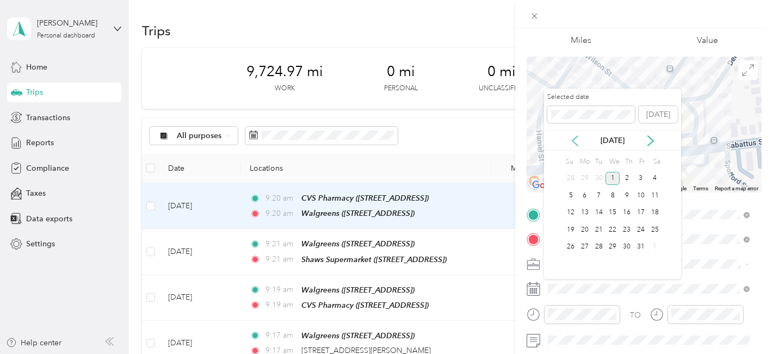
click at [572, 136] on icon at bounding box center [574, 140] width 11 height 11
click at [612, 231] on div "24" at bounding box center [612, 230] width 14 height 14
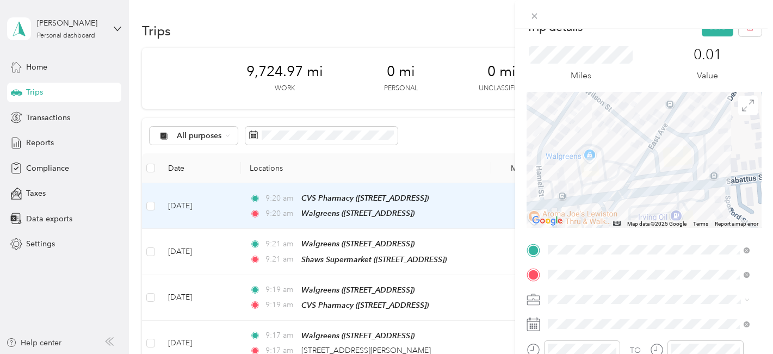
scroll to position [0, 0]
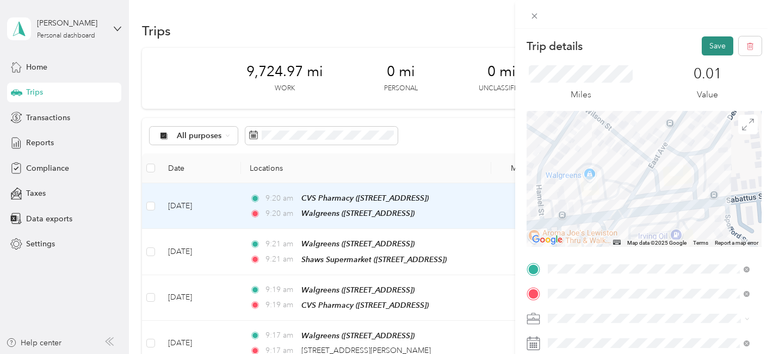
click at [704, 42] on button "Save" at bounding box center [718, 45] width 32 height 19
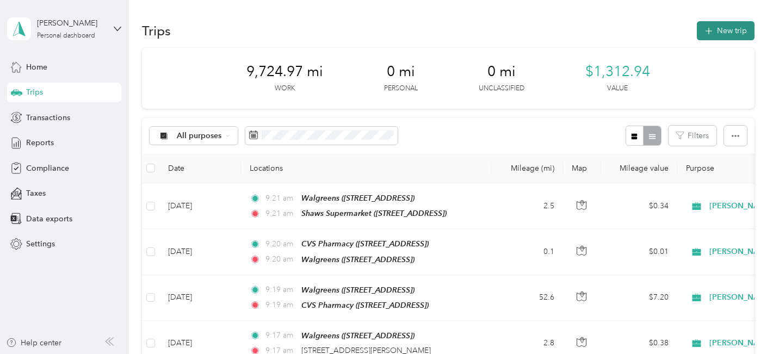
click at [712, 29] on button "New trip" at bounding box center [726, 30] width 58 height 19
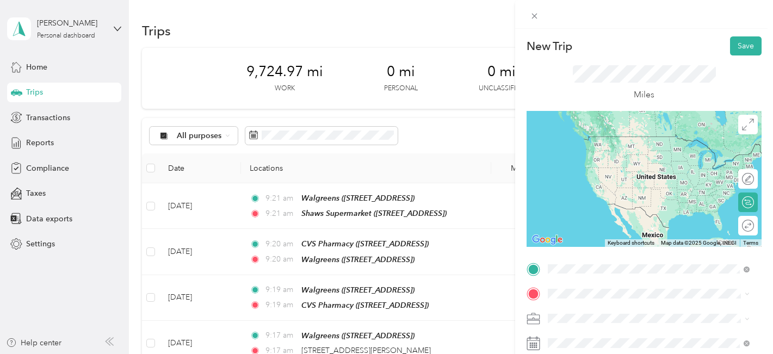
click at [604, 228] on span "[STREET_ADDRESS]" at bounding box center [602, 232] width 69 height 9
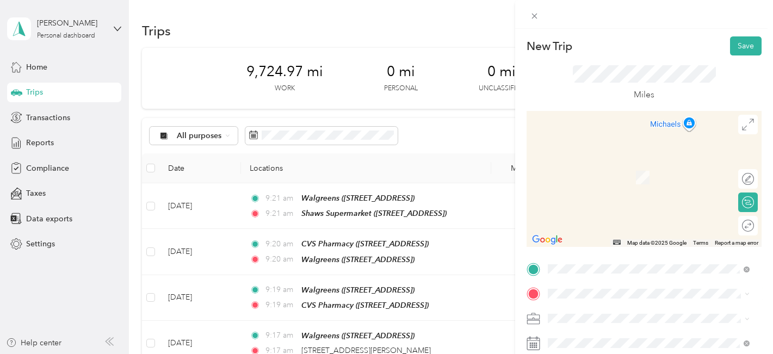
click at [587, 163] on span "[STREET_ADDRESS][US_STATE]" at bounding box center [622, 160] width 109 height 10
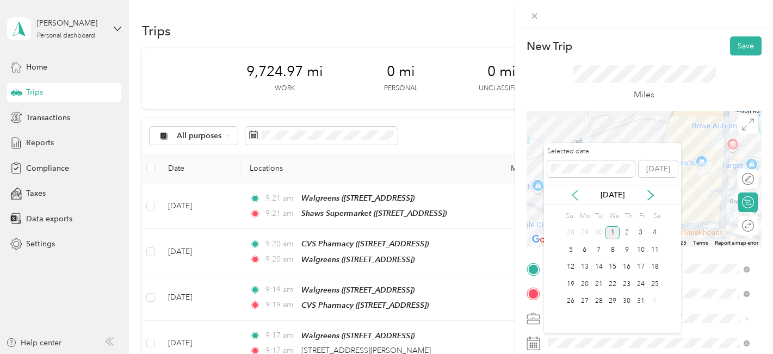
click at [578, 195] on icon at bounding box center [574, 195] width 11 height 11
click at [610, 283] on div "24" at bounding box center [612, 284] width 14 height 14
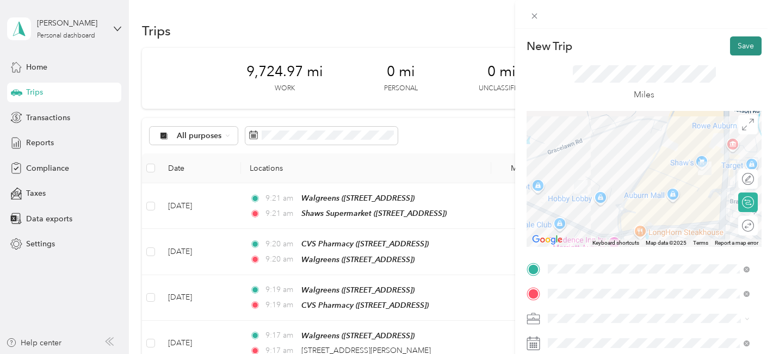
click at [734, 48] on button "Save" at bounding box center [746, 45] width 32 height 19
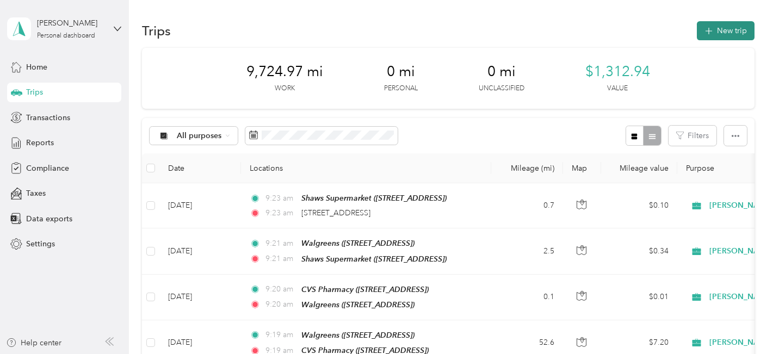
click at [731, 27] on button "New trip" at bounding box center [726, 30] width 58 height 19
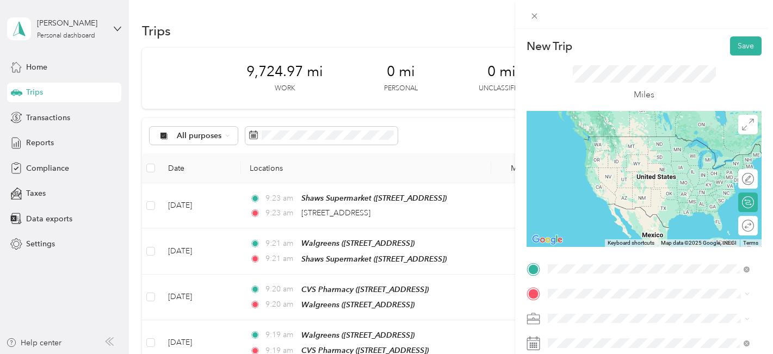
click at [597, 130] on div "[STREET_ADDRESS][US_STATE]" at bounding box center [648, 137] width 194 height 15
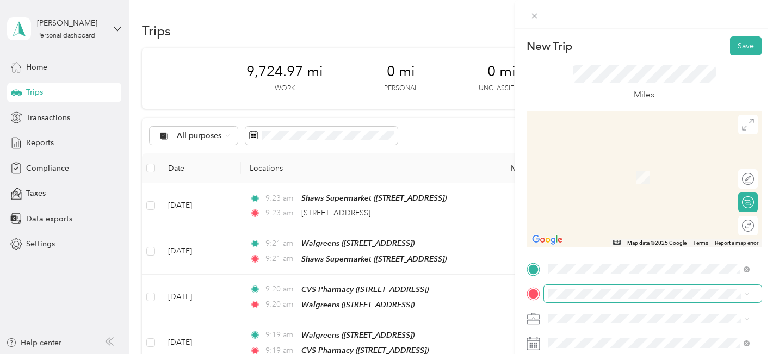
click at [555, 285] on span at bounding box center [653, 293] width 218 height 17
click at [622, 209] on div "TEAM Target [STREET_ADDRESS]" at bounding box center [602, 206] width 69 height 27
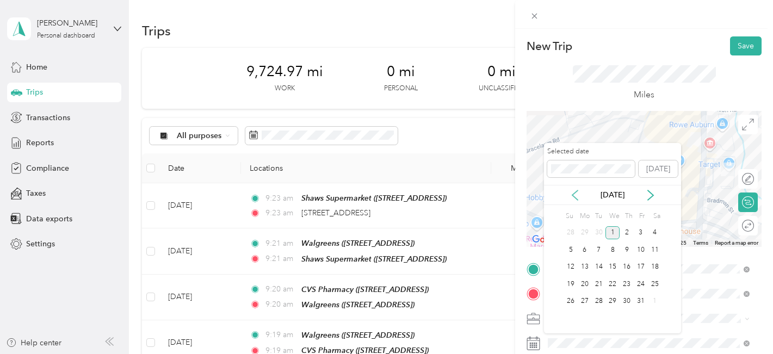
click at [575, 194] on icon at bounding box center [574, 195] width 11 height 11
click at [610, 286] on div "24" at bounding box center [612, 284] width 14 height 14
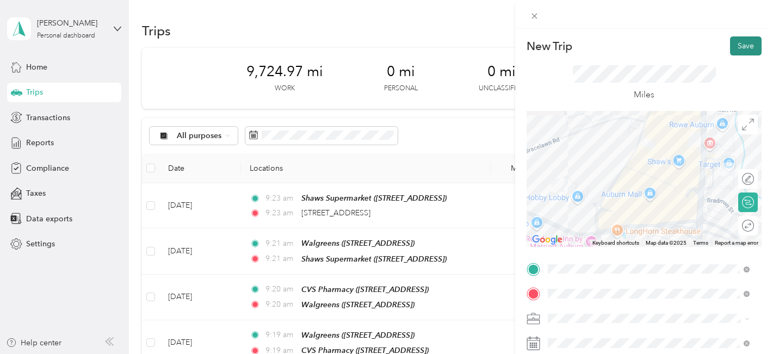
click at [739, 48] on button "Save" at bounding box center [746, 45] width 32 height 19
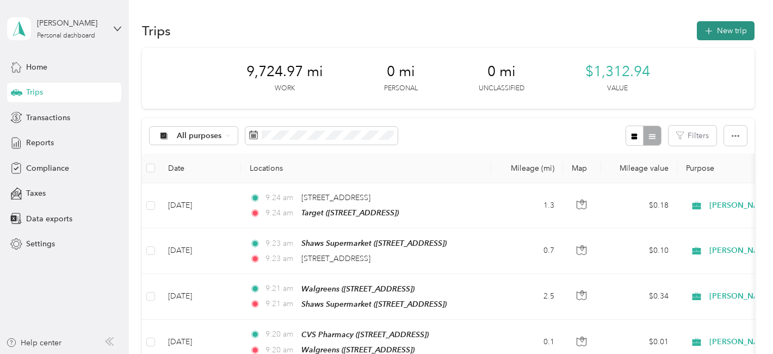
click at [719, 32] on button "New trip" at bounding box center [726, 30] width 58 height 19
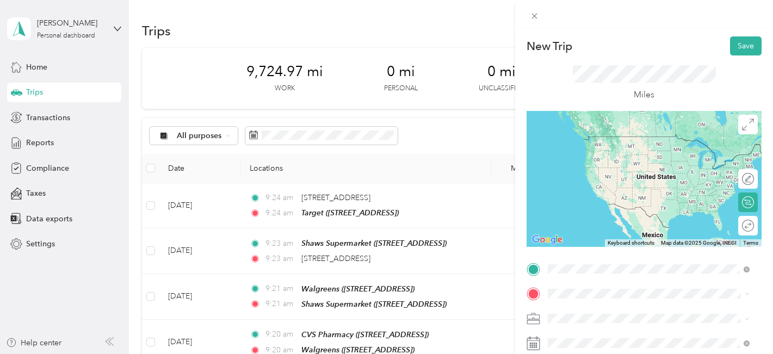
click at [625, 142] on div "TEAM Target" at bounding box center [602, 142] width 69 height 14
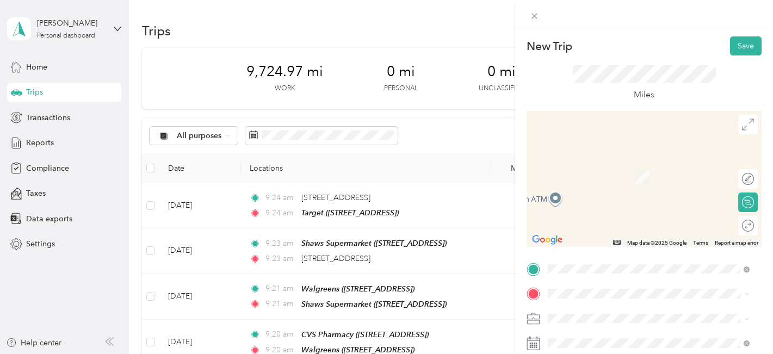
drag, startPoint x: 611, startPoint y: 172, endPoint x: 599, endPoint y: 175, distance: 11.9
click at [604, 173] on div "TEAM Walgreens [STREET_ADDRESS]" at bounding box center [605, 167] width 75 height 27
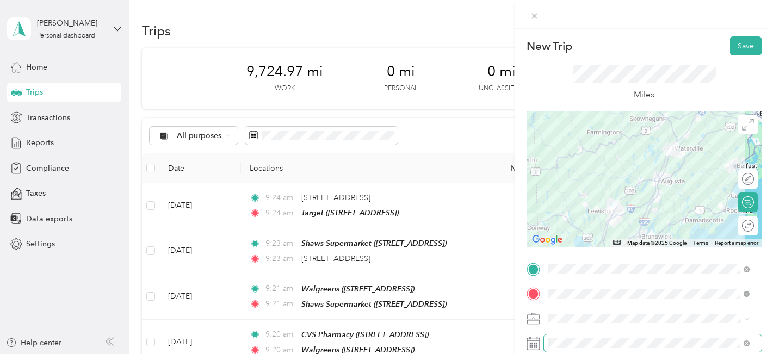
click at [565, 337] on span at bounding box center [653, 342] width 218 height 17
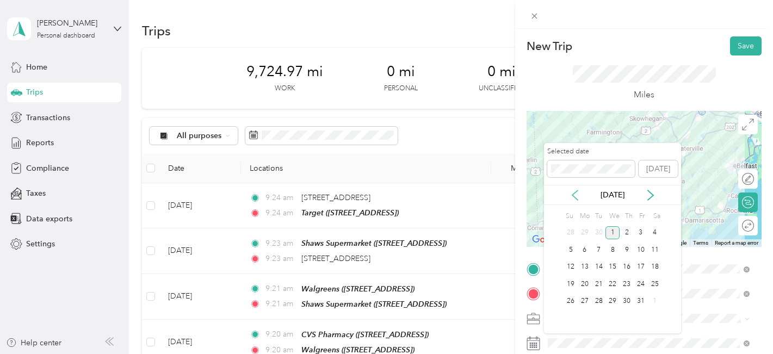
click at [576, 194] on icon at bounding box center [574, 195] width 11 height 11
click at [610, 281] on div "24" at bounding box center [612, 284] width 14 height 14
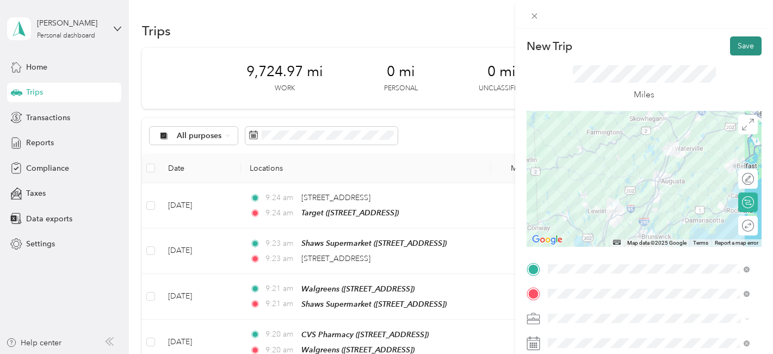
click at [737, 47] on button "Save" at bounding box center [746, 45] width 32 height 19
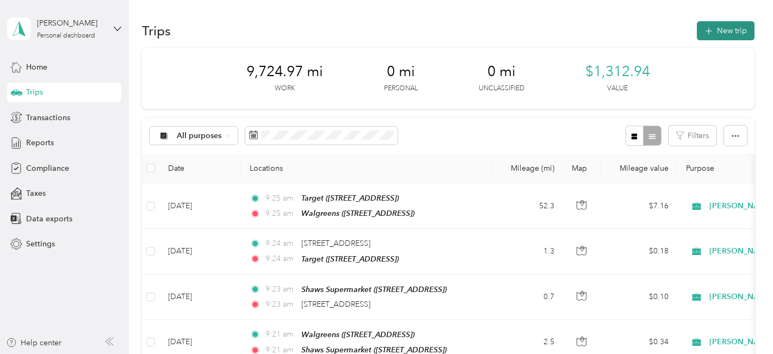
click at [705, 29] on icon "button" at bounding box center [708, 31] width 13 height 13
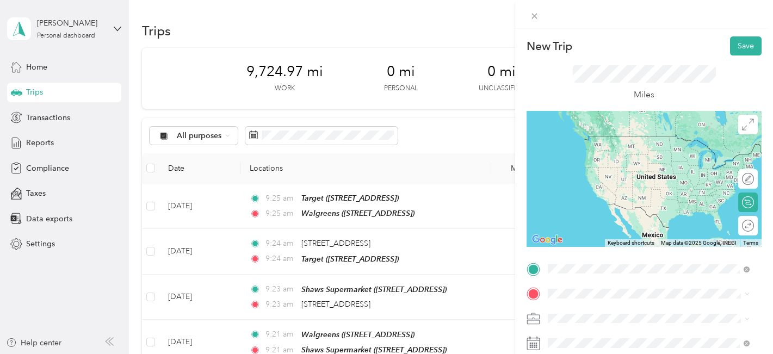
click at [617, 150] on div "TEAM Gowells Shop N Save [STREET_ADDRESS]" at bounding box center [625, 148] width 114 height 27
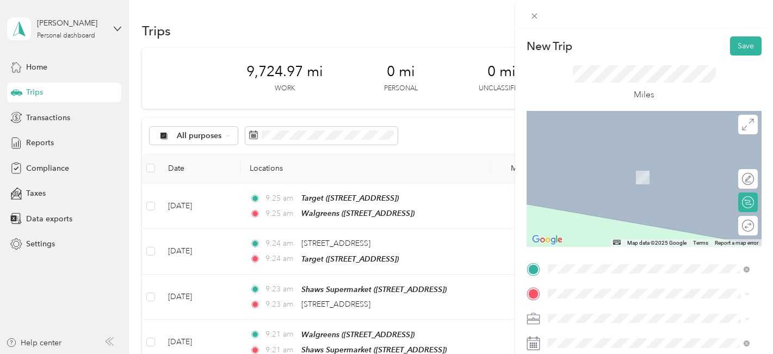
click at [611, 170] on div "TEAM Walgreens [STREET_ADDRESS]" at bounding box center [605, 172] width 75 height 27
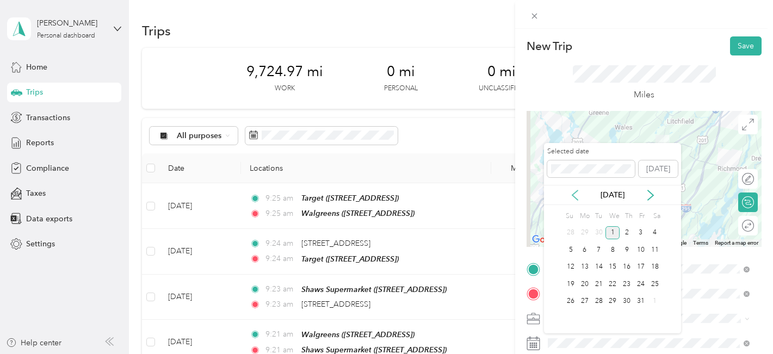
click at [574, 195] on icon at bounding box center [574, 195] width 11 height 11
click at [586, 301] on div "29" at bounding box center [585, 302] width 14 height 14
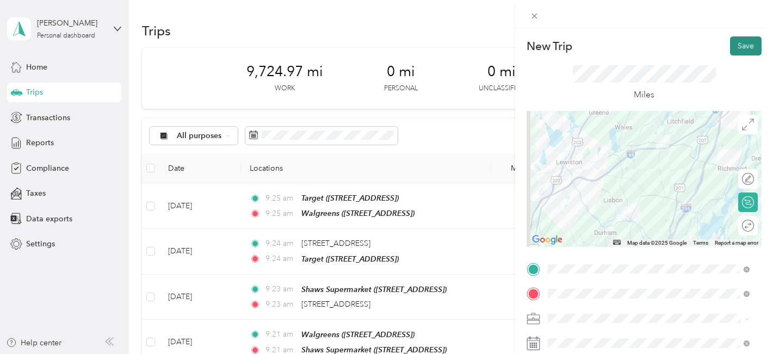
drag, startPoint x: 733, startPoint y: 47, endPoint x: 745, endPoint y: 55, distance: 14.9
click at [739, 47] on button "Save" at bounding box center [746, 45] width 32 height 19
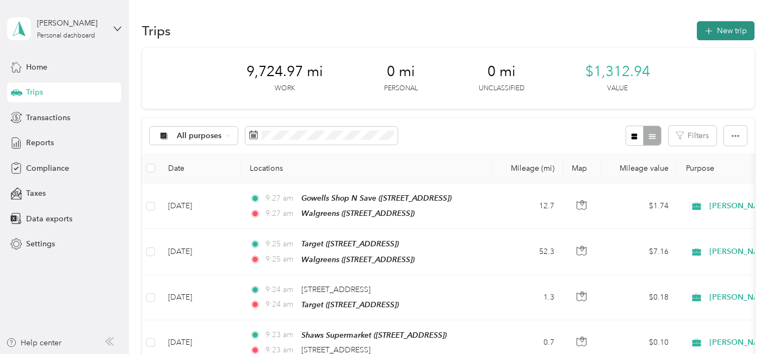
click at [716, 28] on button "New trip" at bounding box center [726, 30] width 58 height 19
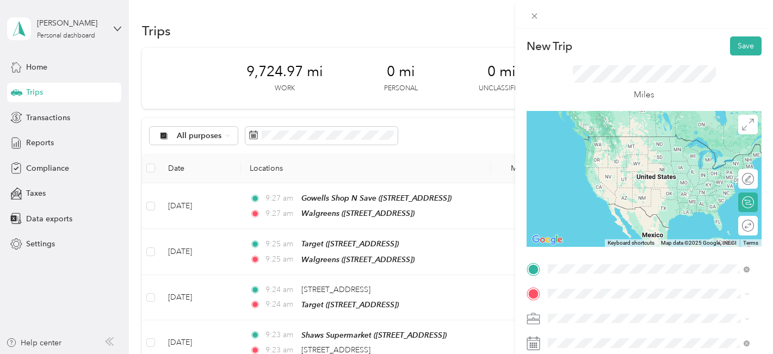
click at [587, 147] on div "TEAM Walgreens [STREET_ADDRESS]" at bounding box center [605, 148] width 75 height 27
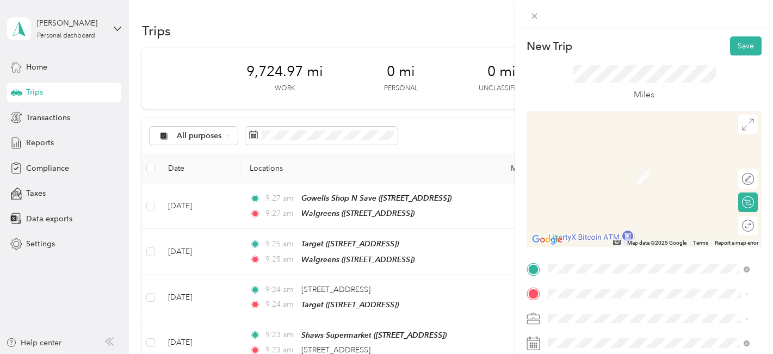
click at [588, 214] on span "[STREET_ADDRESS]" at bounding box center [602, 216] width 69 height 9
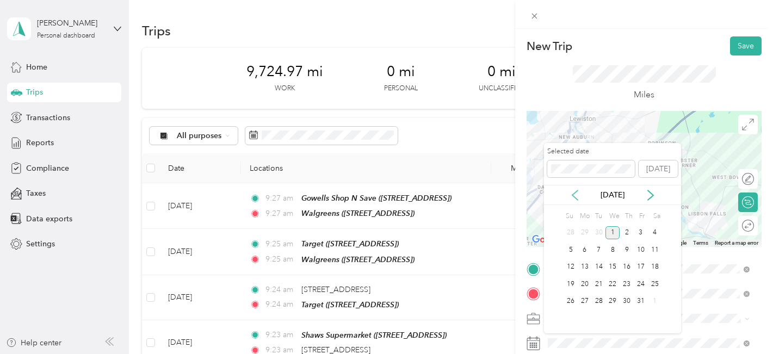
click at [576, 197] on icon at bounding box center [574, 195] width 11 height 11
click at [586, 299] on div "29" at bounding box center [585, 302] width 14 height 14
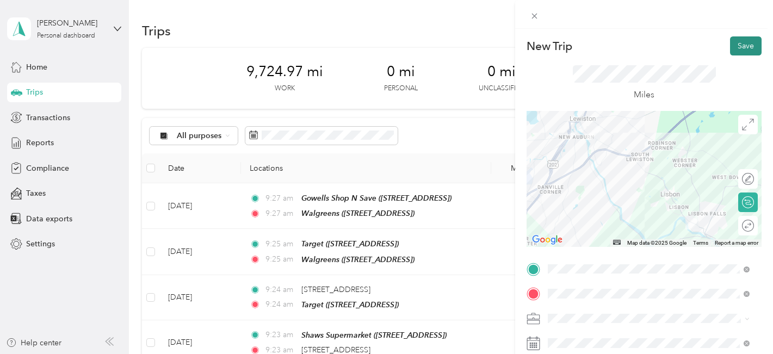
click at [736, 51] on button "Save" at bounding box center [746, 45] width 32 height 19
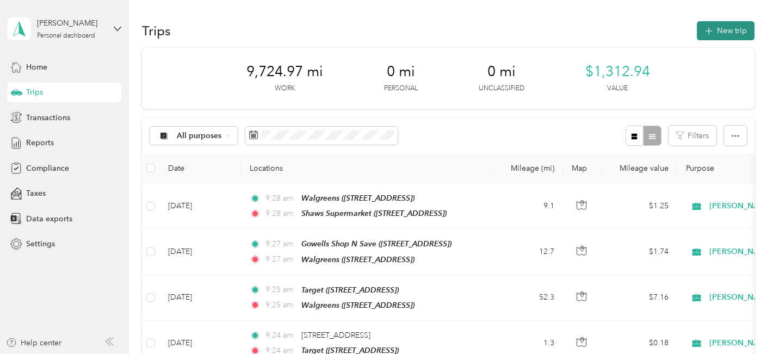
click at [709, 29] on icon "button" at bounding box center [708, 31] width 13 height 13
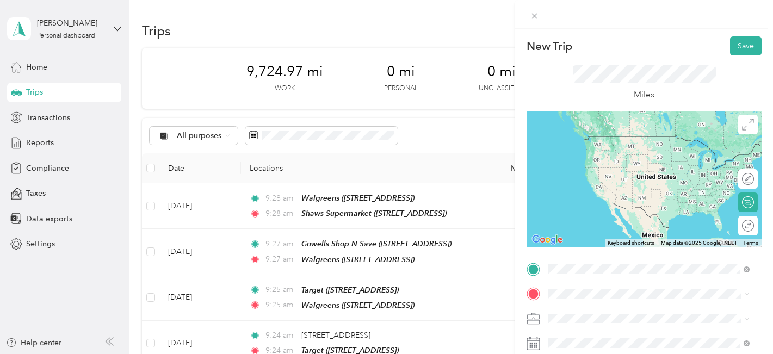
click at [606, 191] on span "[STREET_ADDRESS]" at bounding box center [602, 194] width 69 height 9
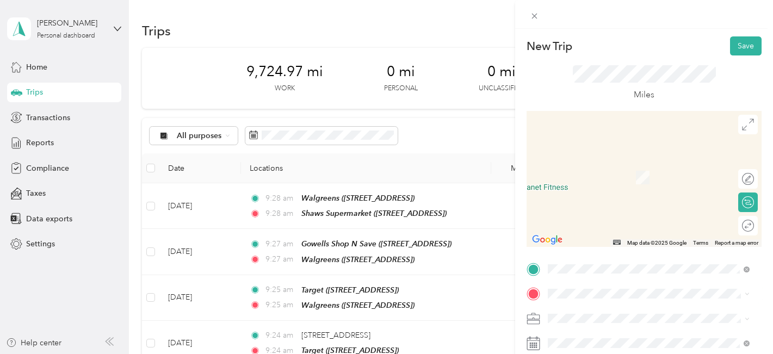
click at [587, 173] on div "TEAM Hannaford [STREET_ADDRESS]" at bounding box center [606, 169] width 76 height 27
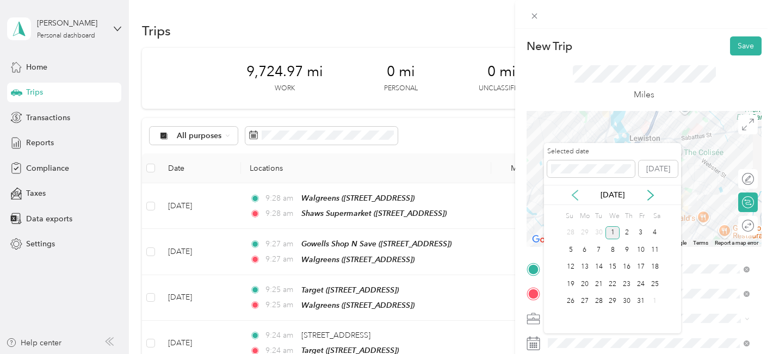
click at [574, 191] on icon at bounding box center [574, 195] width 11 height 11
click at [587, 297] on div "29" at bounding box center [585, 302] width 14 height 14
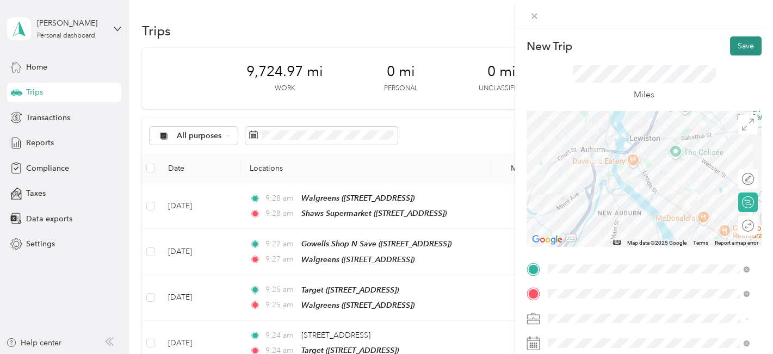
click at [738, 50] on button "Save" at bounding box center [746, 45] width 32 height 19
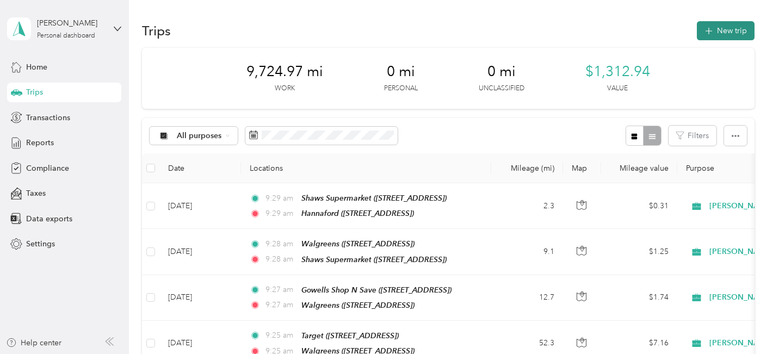
click at [735, 29] on button "New trip" at bounding box center [726, 30] width 58 height 19
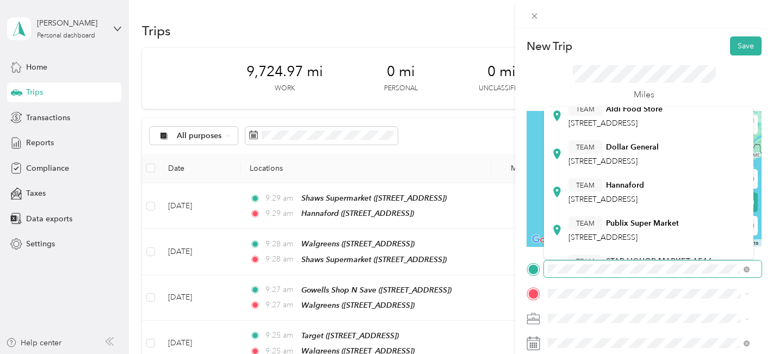
scroll to position [163, 0]
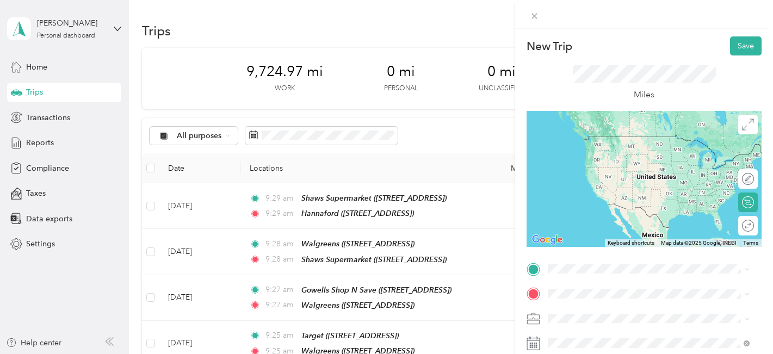
click at [580, 183] on span "[STREET_ADDRESS]" at bounding box center [602, 178] width 69 height 9
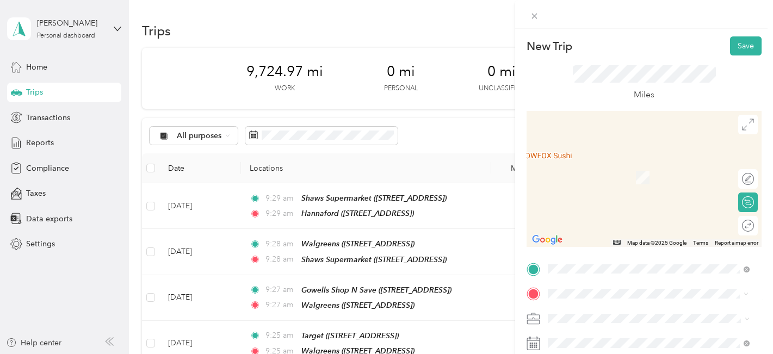
click at [588, 166] on span "[STREET_ADDRESS][US_STATE]" at bounding box center [622, 162] width 109 height 10
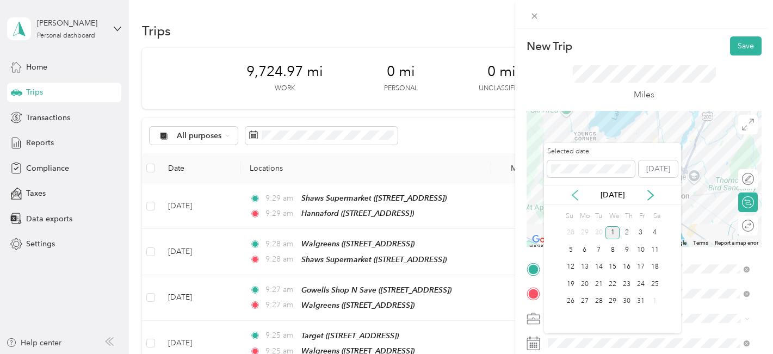
click at [574, 195] on icon at bounding box center [574, 195] width 11 height 11
click at [584, 299] on div "29" at bounding box center [585, 302] width 14 height 14
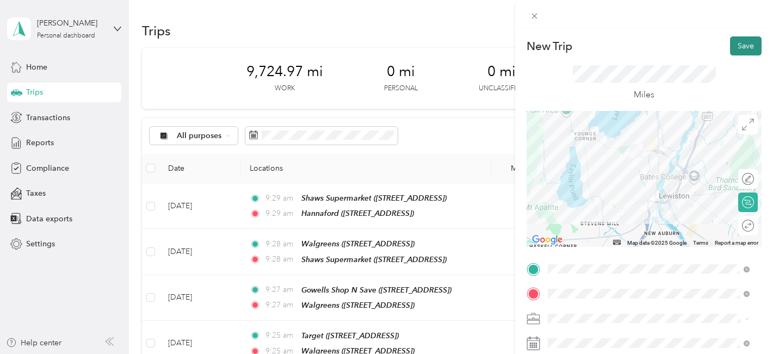
click at [737, 46] on button "Save" at bounding box center [746, 45] width 32 height 19
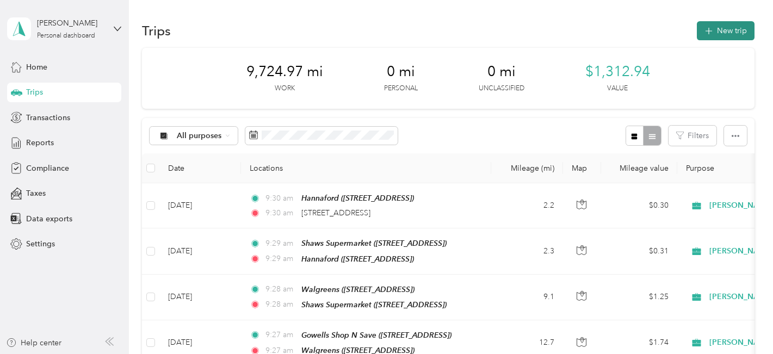
click at [713, 29] on button "New trip" at bounding box center [726, 30] width 58 height 19
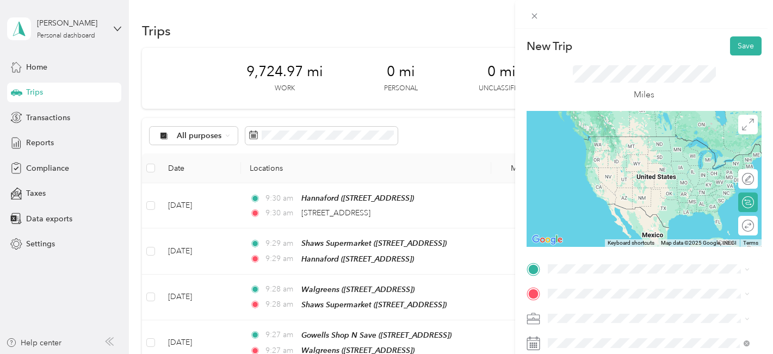
click at [587, 140] on span "[STREET_ADDRESS][US_STATE]" at bounding box center [622, 135] width 109 height 9
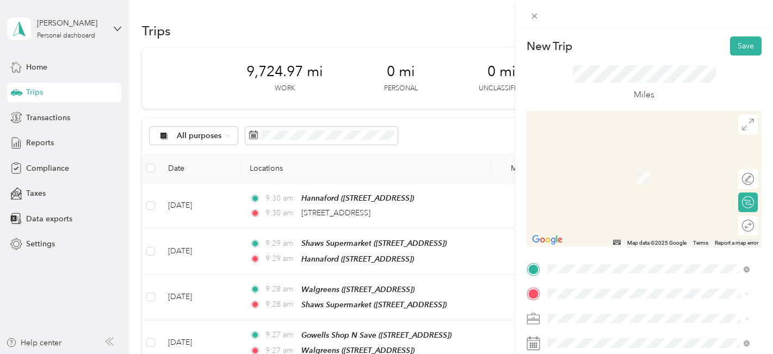
click at [637, 176] on span "[STREET_ADDRESS]" at bounding box center [602, 176] width 69 height 9
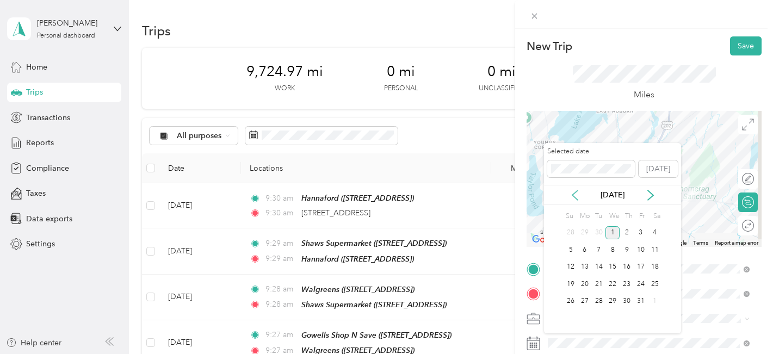
click at [574, 194] on icon at bounding box center [574, 195] width 11 height 11
click at [588, 301] on div "29" at bounding box center [585, 302] width 14 height 14
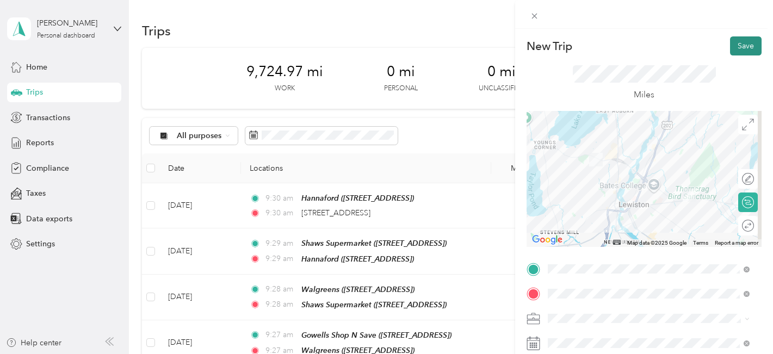
click at [744, 44] on button "Save" at bounding box center [746, 45] width 32 height 19
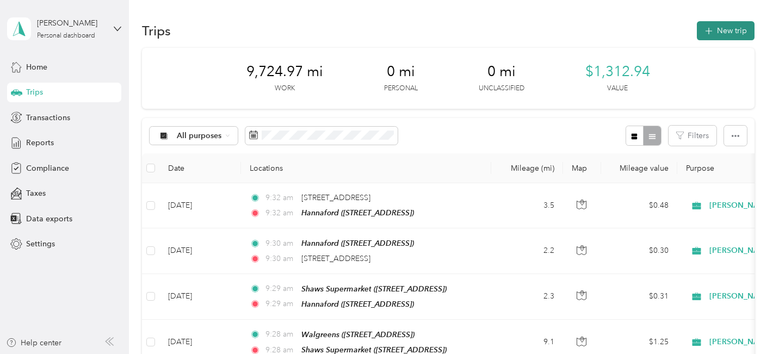
click at [715, 26] on button "New trip" at bounding box center [726, 30] width 58 height 19
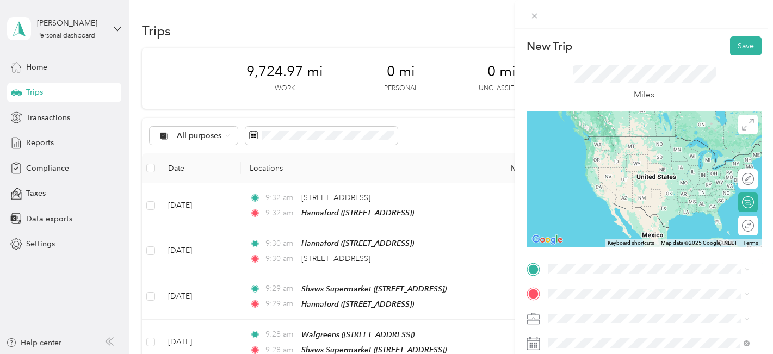
click at [597, 150] on div "TEAM Hannaford [STREET_ADDRESS]" at bounding box center [606, 147] width 76 height 27
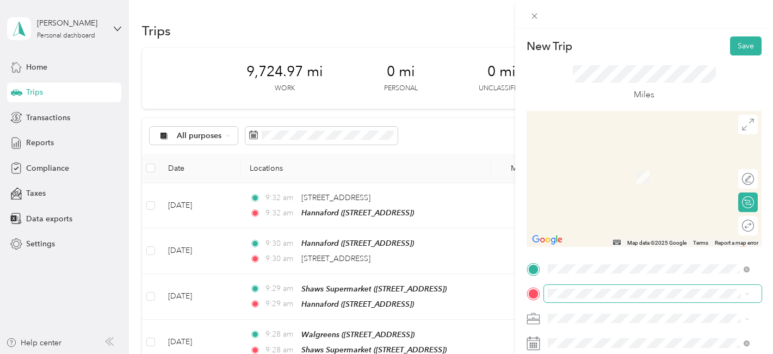
click at [555, 288] on span at bounding box center [653, 293] width 218 height 17
click at [585, 224] on span "[STREET_ADDRESS][PERSON_NAME]" at bounding box center [632, 219] width 129 height 9
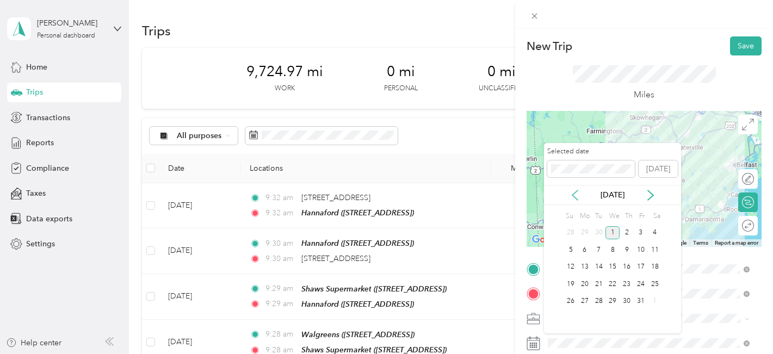
click at [574, 195] on icon at bounding box center [574, 195] width 11 height 11
click at [584, 299] on div "29" at bounding box center [585, 302] width 14 height 14
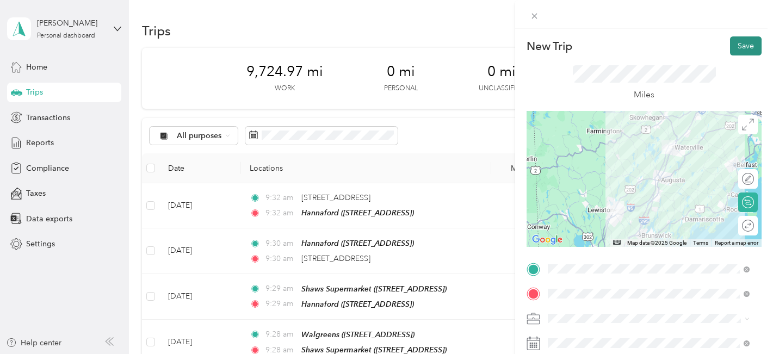
click at [750, 45] on button "Save" at bounding box center [746, 45] width 32 height 19
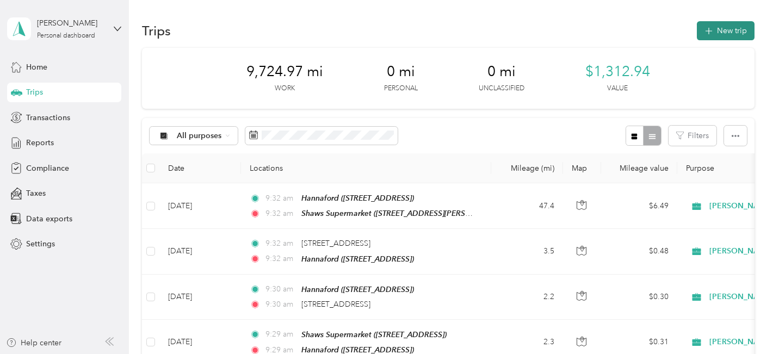
click at [708, 26] on icon "button" at bounding box center [708, 31] width 13 height 13
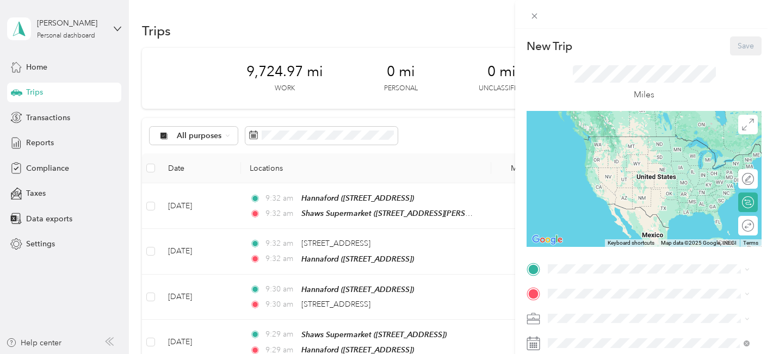
click at [416, 30] on div "New Trip Save This trip cannot be edited because it is either under review, app…" at bounding box center [386, 177] width 773 height 354
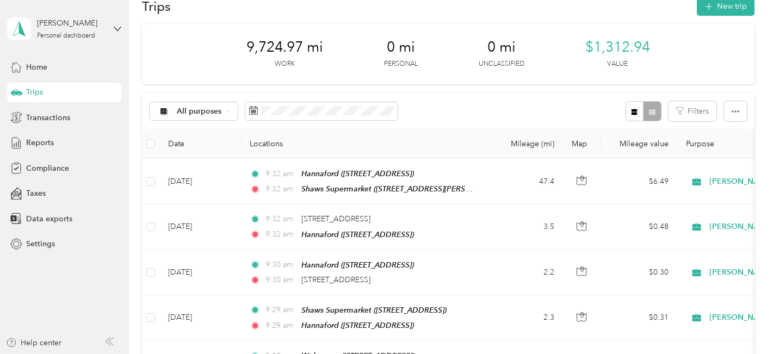
scroll to position [0, 0]
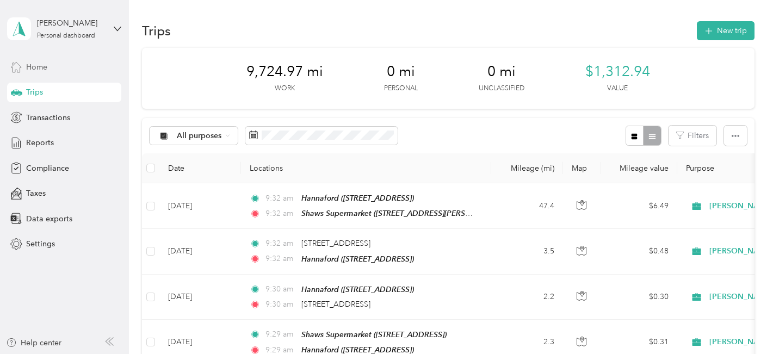
click at [36, 68] on span "Home" at bounding box center [36, 66] width 21 height 11
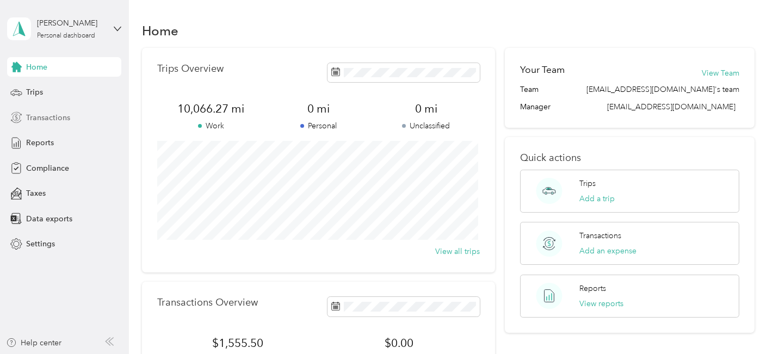
click at [35, 116] on span "Transactions" at bounding box center [48, 117] width 44 height 11
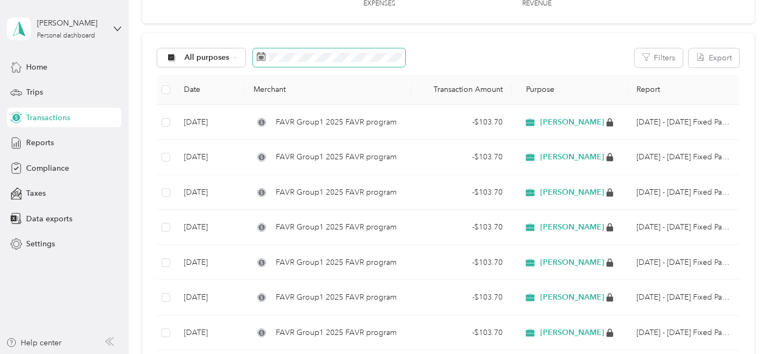
scroll to position [109, 0]
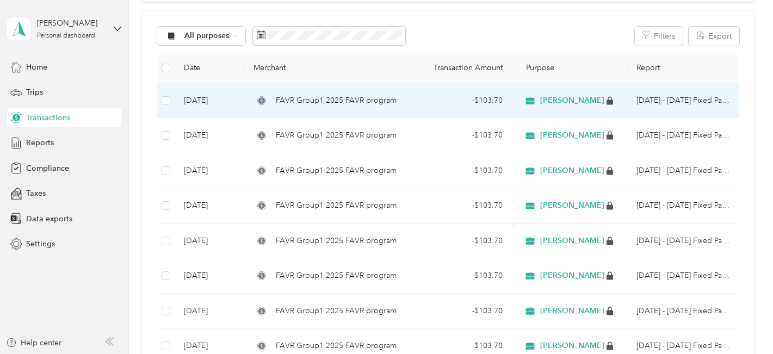
click at [374, 97] on span "FAVR Group1 2025 FAVR program" at bounding box center [336, 101] width 121 height 12
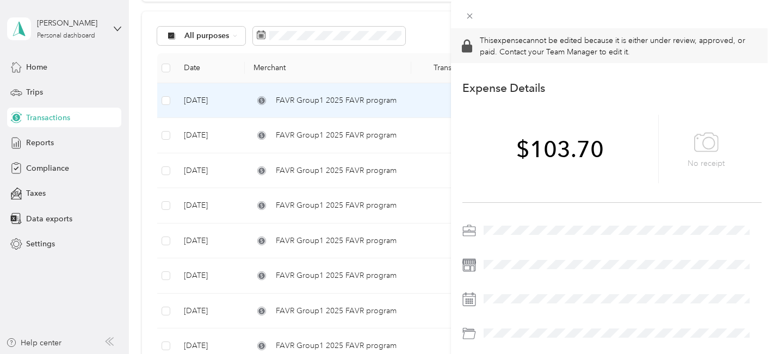
click at [36, 142] on div "This expense cannot be edited because it is either under review, approved, or p…" at bounding box center [386, 177] width 773 height 354
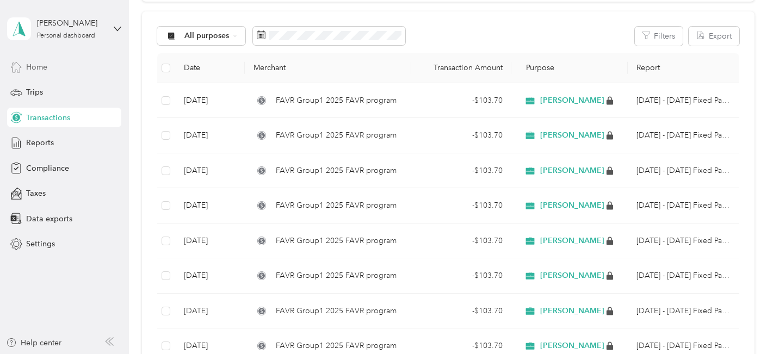
click at [42, 65] on span "Home" at bounding box center [36, 66] width 21 height 11
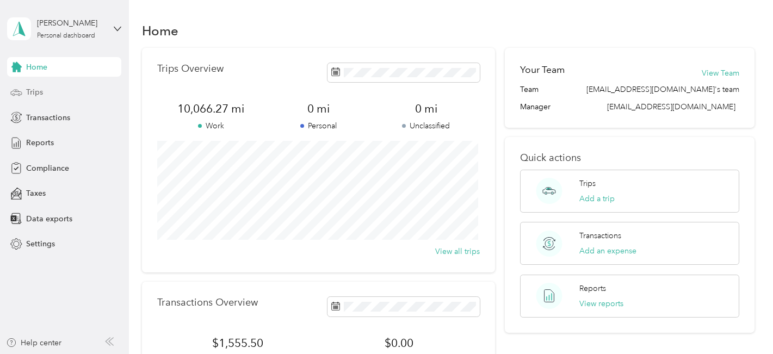
click at [39, 90] on span "Trips" at bounding box center [34, 91] width 17 height 11
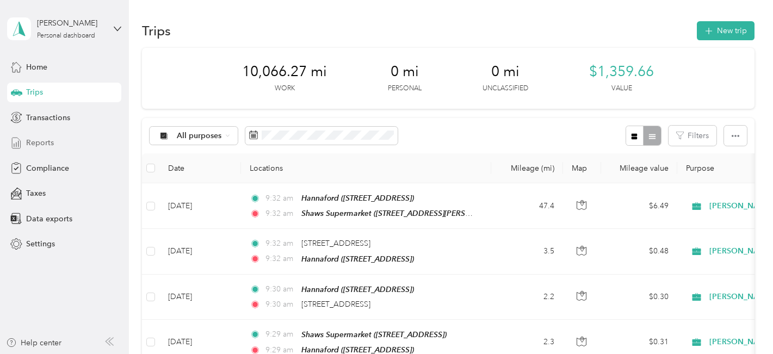
click at [42, 141] on span "Reports" at bounding box center [40, 142] width 28 height 11
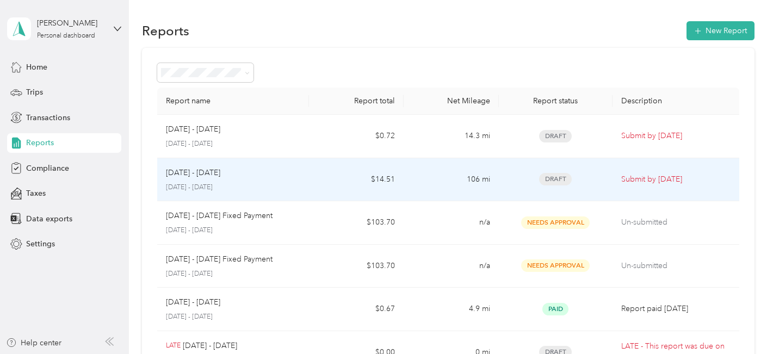
click at [202, 180] on div "[DATE] - [DATE] [DATE] - [DATE]" at bounding box center [233, 180] width 134 height 26
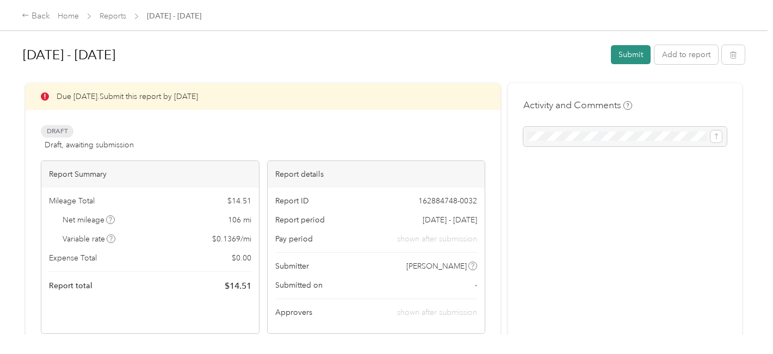
click at [631, 52] on button "Submit" at bounding box center [631, 54] width 40 height 19
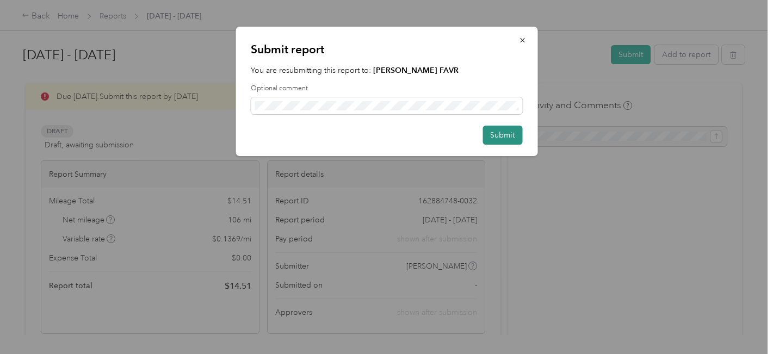
click at [505, 134] on button "Submit" at bounding box center [502, 135] width 40 height 19
